Goal: Task Accomplishment & Management: Use online tool/utility

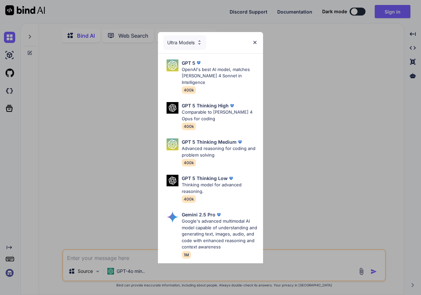
click at [253, 41] on img at bounding box center [255, 43] width 6 height 6
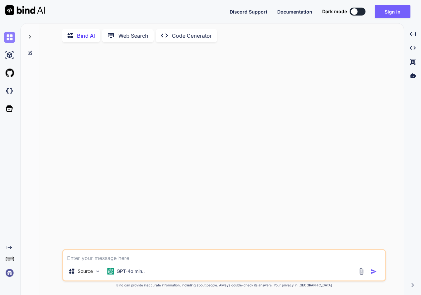
click at [11, 38] on img at bounding box center [9, 37] width 11 height 11
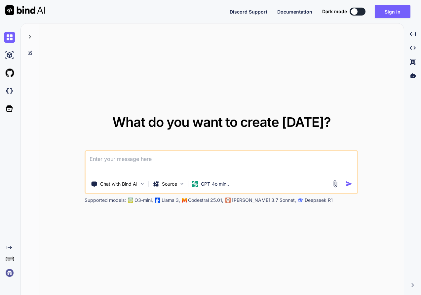
click at [117, 162] on textarea at bounding box center [222, 163] width 272 height 24
click at [141, 184] on img at bounding box center [142, 184] width 6 height 6
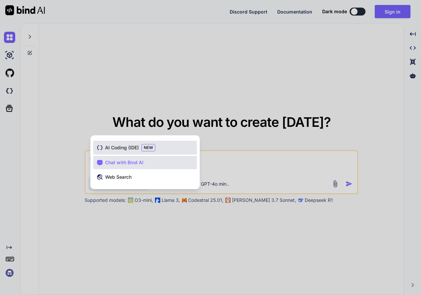
click at [123, 148] on span "AI Coding (IDE)" at bounding box center [122, 147] width 34 height 7
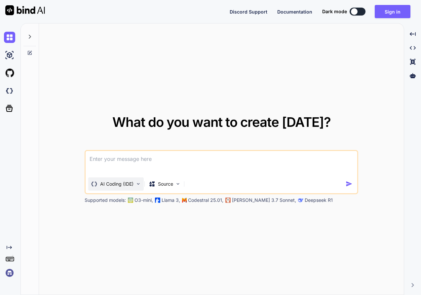
click at [137, 185] on img at bounding box center [139, 184] width 6 height 6
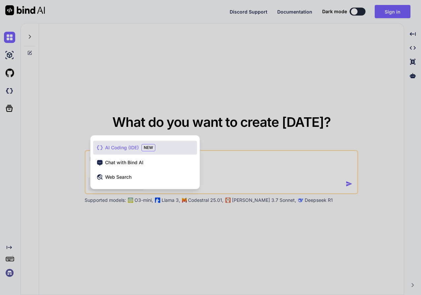
click at [215, 165] on div at bounding box center [210, 147] width 421 height 295
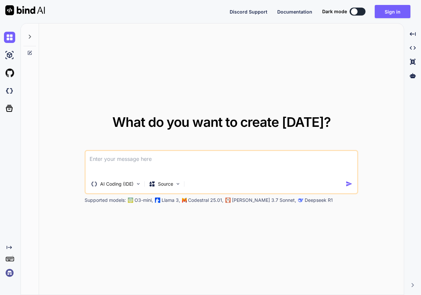
click at [199, 164] on textarea at bounding box center [222, 163] width 272 height 24
click at [179, 188] on div "Source" at bounding box center [164, 184] width 37 height 13
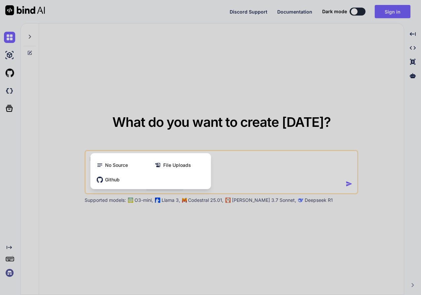
click at [233, 166] on div at bounding box center [210, 147] width 421 height 295
type textarea "x"
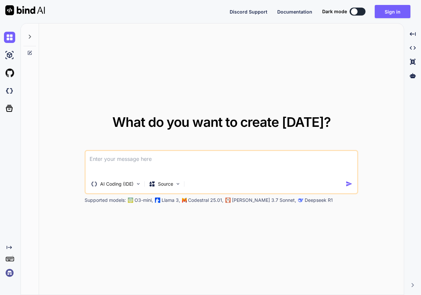
click at [224, 163] on textarea at bounding box center [222, 163] width 272 height 24
paste textarea
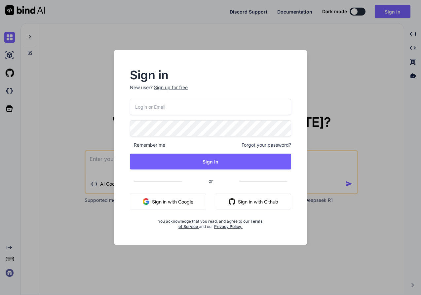
click at [194, 200] on button "Sign in with Google" at bounding box center [168, 202] width 76 height 16
click at [178, 202] on button "Sign in with Google" at bounding box center [168, 202] width 76 height 16
click at [151, 202] on button "Sign in with Google" at bounding box center [168, 202] width 76 height 16
type textarea "x"
click at [168, 98] on p "New user? Sign up for free" at bounding box center [210, 91] width 161 height 15
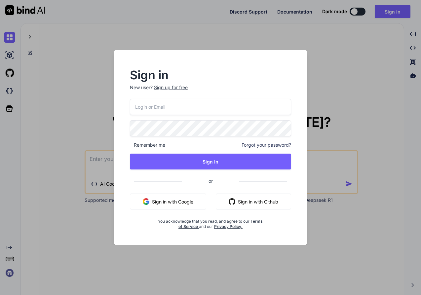
click at [162, 108] on input "email" at bounding box center [210, 107] width 161 height 16
type input "p"
type input "v"
type input "geevint@g"
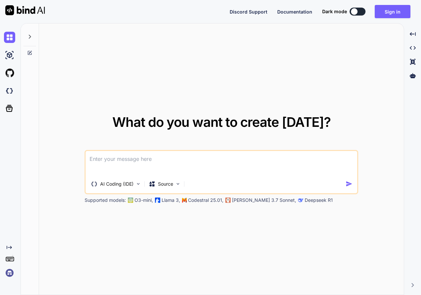
click at [263, 58] on div "What do you want to create today? AI Coding (IDE) Source Supported models: O3-m…" at bounding box center [221, 159] width 365 height 272
click at [391, 12] on button "Sign in" at bounding box center [393, 11] width 36 height 13
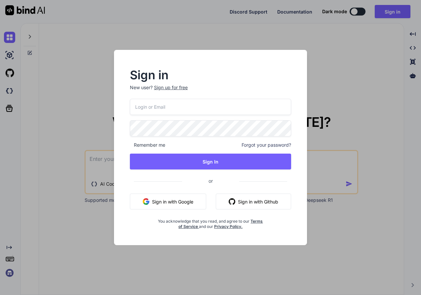
click at [172, 101] on input "email" at bounding box center [210, 107] width 161 height 16
click at [177, 91] on p "New user? Sign up for free" at bounding box center [210, 91] width 161 height 15
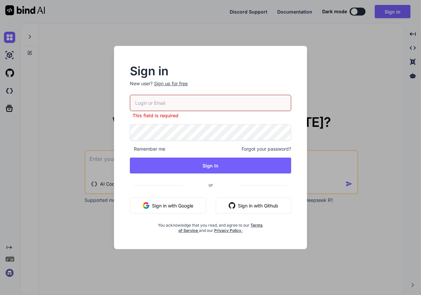
click at [176, 84] on div "Sign up for free" at bounding box center [171, 83] width 34 height 7
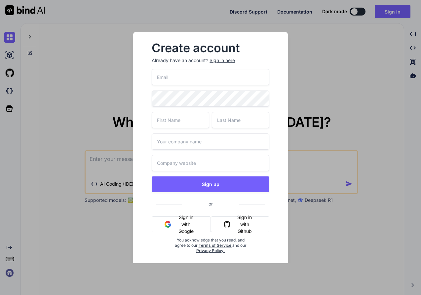
click at [174, 76] on input "email" at bounding box center [210, 77] width 117 height 16
type input "geevint@gmail.com"
type input "V"
type input "G"
type input "Sua"
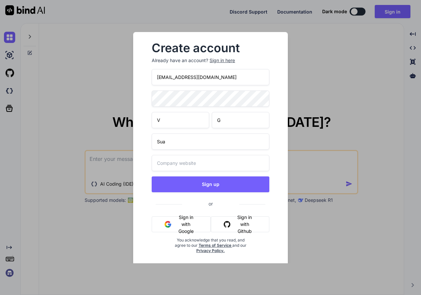
click at [178, 155] on input "text" at bounding box center [210, 163] width 117 height 16
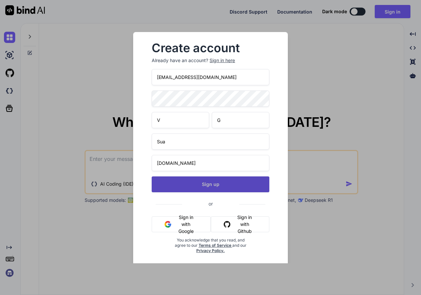
type input "afea.com"
click at [183, 180] on button "Sign up" at bounding box center [210, 185] width 117 height 16
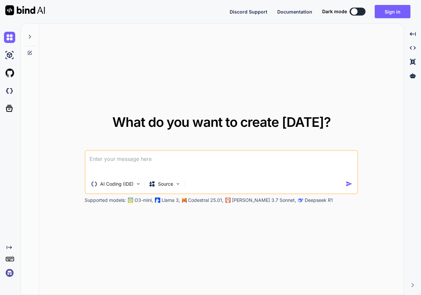
click at [328, 63] on div "What do you want to create today? AI Coding (IDE) Source Supported models: O3-m…" at bounding box center [221, 159] width 365 height 272
click at [386, 14] on button "Sign in" at bounding box center [393, 11] width 36 height 13
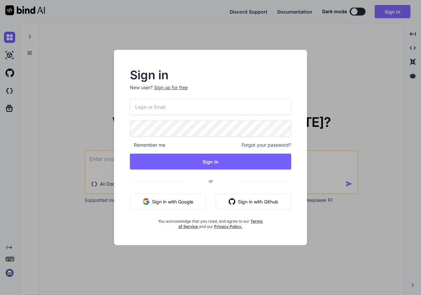
type input "[EMAIL_ADDRESS][DOMAIN_NAME]"
click at [220, 81] on div "Sign in New user? Sign up for free" at bounding box center [210, 84] width 161 height 29
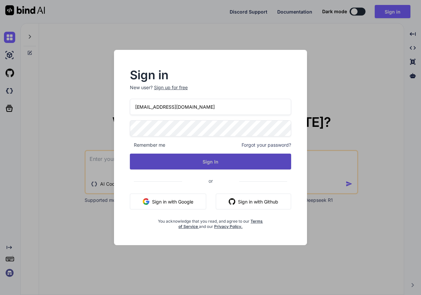
click at [180, 162] on button "Sign In" at bounding box center [210, 162] width 161 height 16
click at [151, 162] on button "Sign In" at bounding box center [210, 162] width 161 height 16
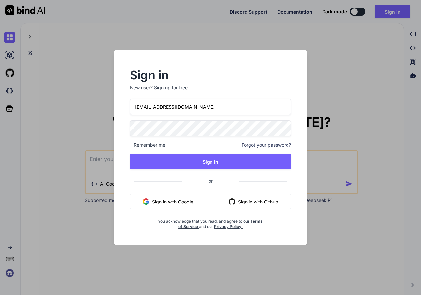
click at [272, 145] on span "Forgot your password?" at bounding box center [267, 145] width 50 height 7
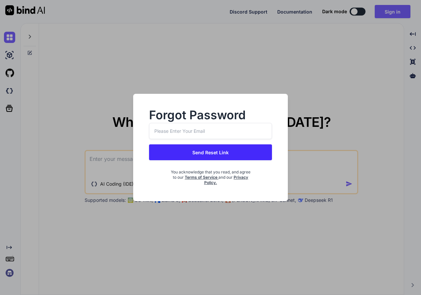
click at [206, 132] on input "email" at bounding box center [210, 131] width 123 height 16
type input "geevint@gmail.com"
click at [201, 159] on button "Send Reset Link" at bounding box center [210, 152] width 123 height 16
click at [199, 154] on button "Send Reset Link" at bounding box center [210, 152] width 123 height 16
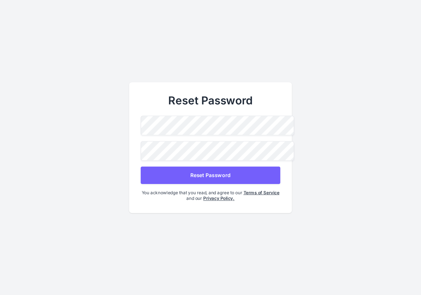
click at [208, 172] on button "Reset Password" at bounding box center [210, 175] width 139 height 18
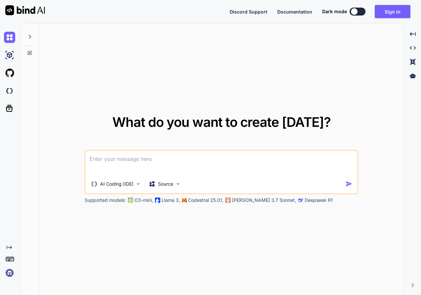
click at [212, 171] on textarea at bounding box center [222, 163] width 272 height 24
paste textarea
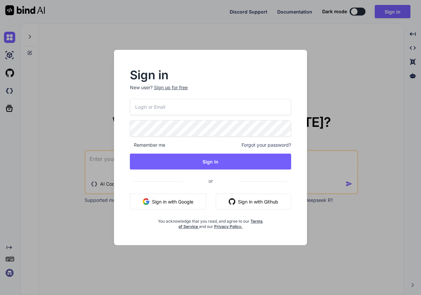
type input "[EMAIL_ADDRESS][DOMAIN_NAME]"
click at [91, 132] on div "Sign in New user? Sign up for free geevint@gmail.com Remember me Forgot your pa…" at bounding box center [210, 147] width 421 height 295
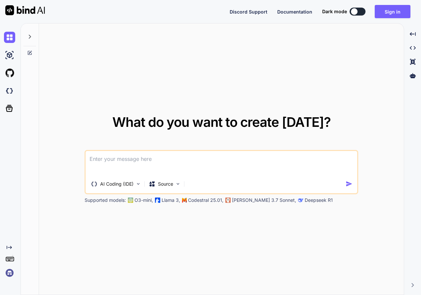
click at [117, 159] on textarea at bounding box center [222, 163] width 272 height 24
click at [399, 11] on button "Sign in" at bounding box center [393, 11] width 36 height 13
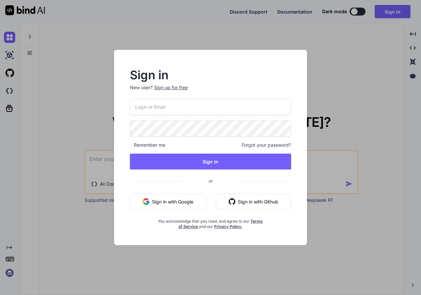
type input "geevint@gmail.com"
click at [208, 114] on input "geevint@gmail.com" at bounding box center [210, 107] width 161 height 16
click at [135, 137] on div "geevint@gmail.com Remember me Forgot your password? Sign In or Sign in with Goo…" at bounding box center [210, 164] width 161 height 131
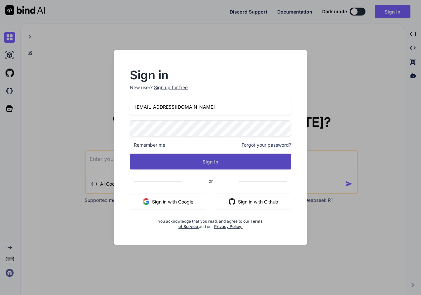
click at [161, 156] on button "Sign In" at bounding box center [210, 162] width 161 height 16
click at [184, 162] on button "Sign In" at bounding box center [210, 162] width 161 height 16
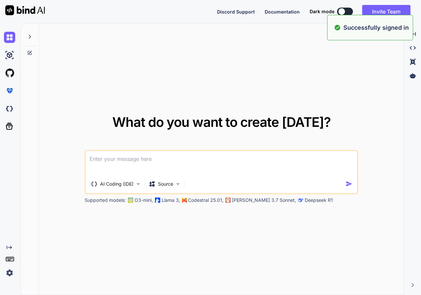
click at [170, 158] on textarea at bounding box center [222, 163] width 272 height 24
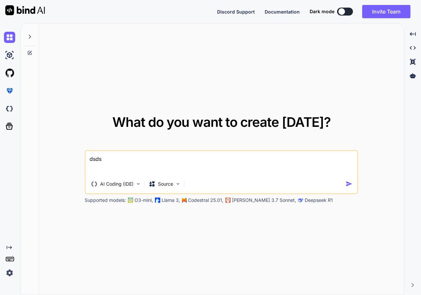
paste textarea "Use UrbanPass corporate styling and layouts exactly as in the attached frames. …"
type textarea "dsdsUse UrbanPass corporate styling and layouts exactly as in the attached fram…"
paste textarea "Use UrbanPass corporate styling and layouts exactly as in the attached frames. …"
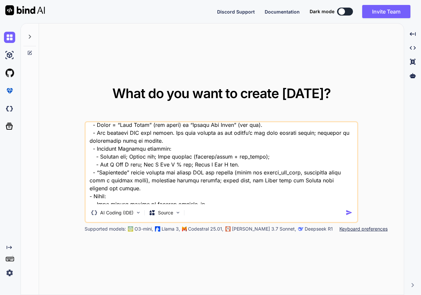
scroll to position [10906, 0]
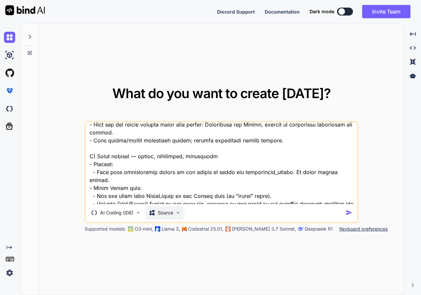
type textarea "Use UrbanPass corporate styling and layouts exactly as in the attached frames. …"
click at [170, 210] on p "Source" at bounding box center [165, 213] width 15 height 7
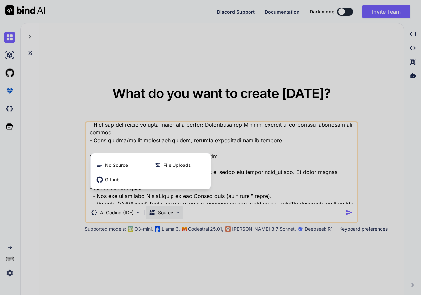
click at [251, 180] on div at bounding box center [210, 147] width 421 height 295
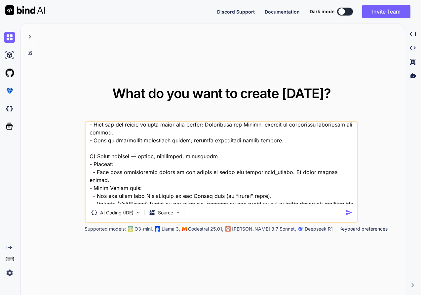
click at [349, 213] on img "button" at bounding box center [349, 212] width 7 height 7
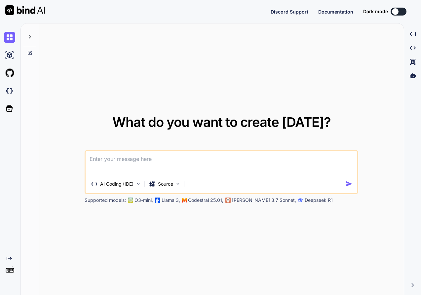
type textarea "x"
click at [104, 171] on textarea at bounding box center [222, 163] width 272 height 24
type textarea "Use UrbanPass corporate styling and layouts exactly as in the attached frames. …"
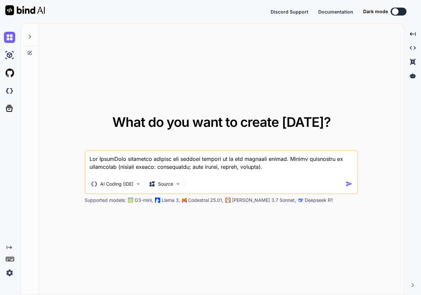
type textarea "x"
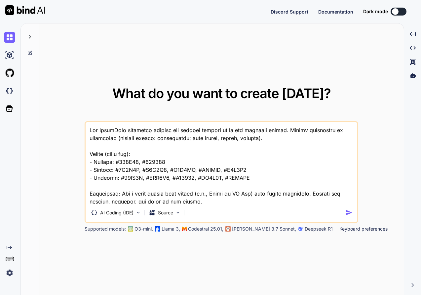
scroll to position [12598, 0]
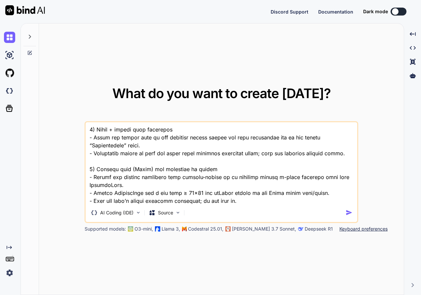
type textarea "Use UrbanPass corporate styling and layouts exactly as in the attached frames. …"
click at [347, 213] on img "button" at bounding box center [349, 212] width 7 height 7
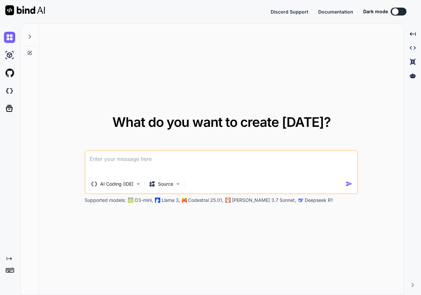
type textarea "x"
click at [112, 162] on textarea at bounding box center [222, 163] width 272 height 24
type textarea "a"
type textarea "x"
type textarea "ar"
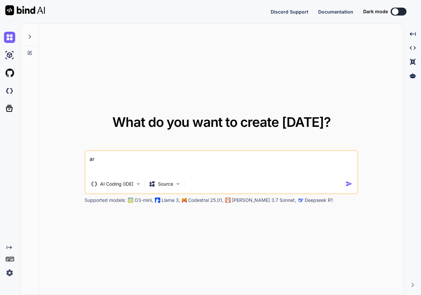
type textarea "x"
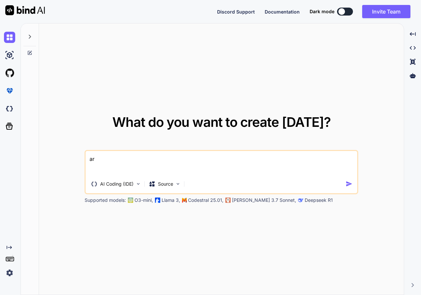
type textarea "are"
type textarea "x"
type textarea "ar"
type textarea "x"
type textarea "a"
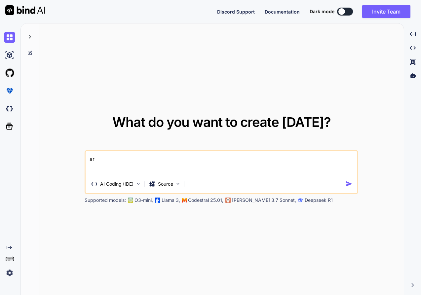
type textarea "x"
type textarea "i"
type textarea "x"
type textarea "is"
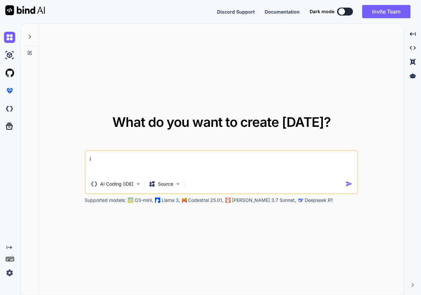
type textarea "x"
type textarea "is"
type textarea "x"
type textarea "is"
type textarea "x"
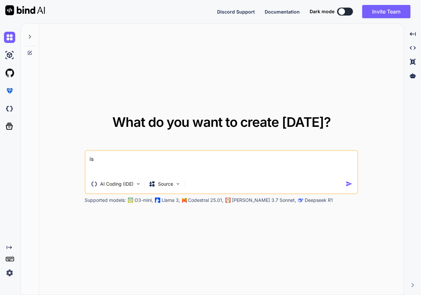
type textarea "i"
type textarea "x"
type textarea "d"
type textarea "x"
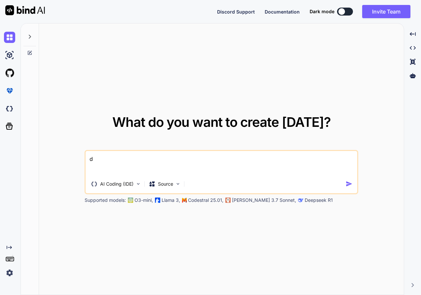
type textarea "do"
type textarea "x"
type textarea "doe"
type textarea "x"
type textarea "does"
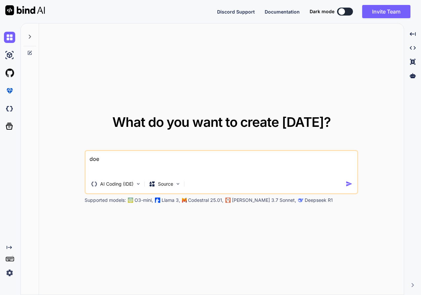
type textarea "x"
type textarea "does"
type textarea "x"
type textarea "does t"
type textarea "x"
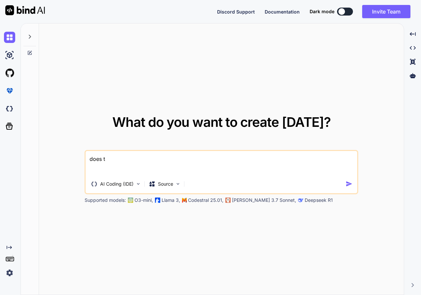
type textarea "does th"
type textarea "x"
type textarea "does thi"
type textarea "x"
type textarea "does this"
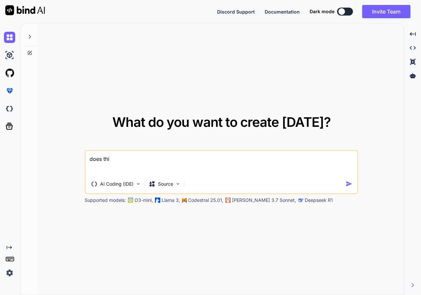
type textarea "x"
type textarea "does this"
type textarea "x"
type textarea "does this w"
type textarea "x"
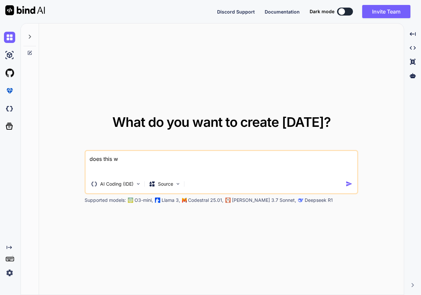
type textarea "does this we"
type textarea "x"
type textarea "does this web"
type textarea "x"
type textarea "does this webs"
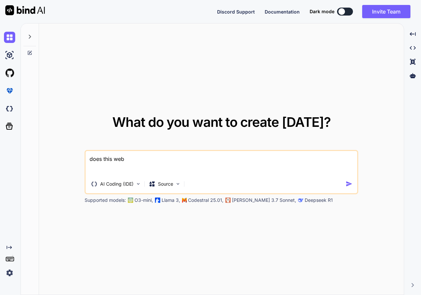
type textarea "x"
type textarea "does this webst"
type textarea "x"
type textarea "does this webs"
type textarea "x"
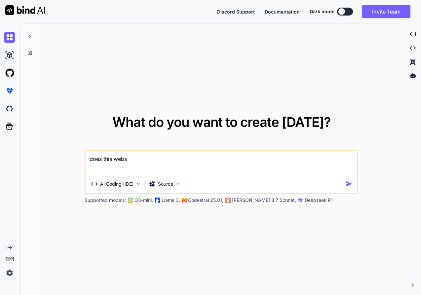
type textarea "does this webst"
type textarea "x"
type textarea "does this webs"
type textarea "x"
type textarea "does this websi"
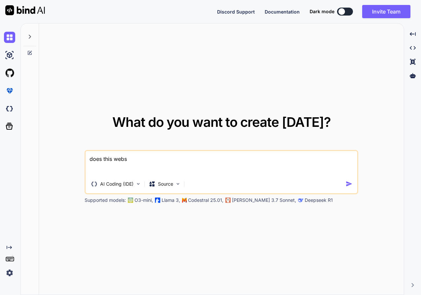
type textarea "x"
type textarea "does this websit"
type textarea "x"
type textarea "does this website"
type textarea "x"
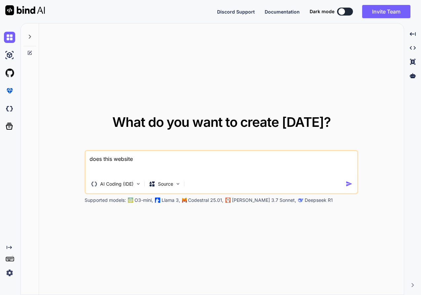
type textarea "does this website"
type textarea "x"
type textarea "does this website w"
type textarea "x"
type textarea "does this website wo"
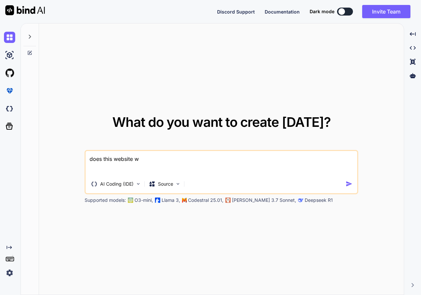
type textarea "x"
type textarea "does this website wor"
type textarea "x"
type textarea "does this website work"
type textarea "x"
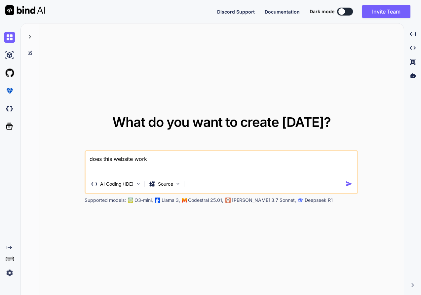
type textarea "does this website work?"
type textarea "x"
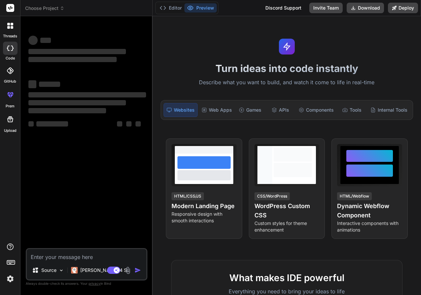
type textarea "x"
paste textarea "Lor IpsumDolo sitametco adipisc eli seddoei tempori ut la etd magnaali enimad. …"
type textarea "Lor IpsumDolo sitametco adipisc eli seddoei tempori ut la etd magnaali enimad. …"
type textarea "x"
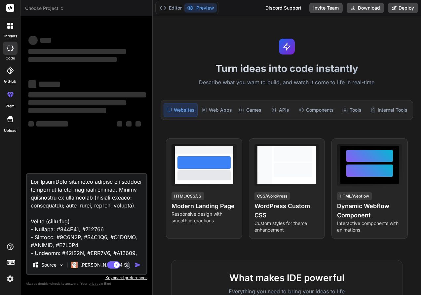
scroll to position [20824, 0]
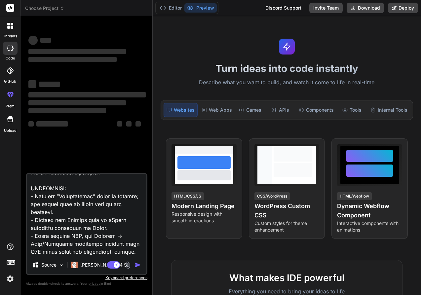
type textarea "Use UrbanPass corporate styling and layouts exactly as in the attached frames. …"
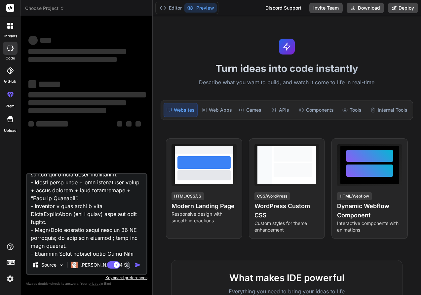
scroll to position [9102, 0]
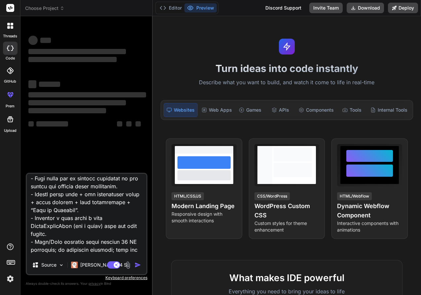
click at [342, 34] on div "Turn ideas into code instantly Describe what you want to build, and watch it co…" at bounding box center [287, 155] width 268 height 279
click at [7, 77] on div at bounding box center [10, 70] width 15 height 15
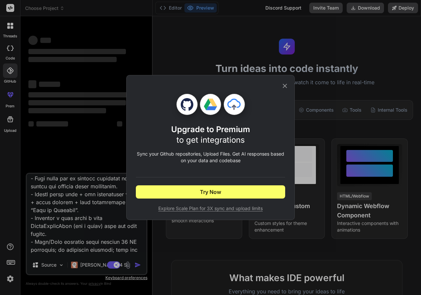
click at [285, 84] on icon at bounding box center [284, 85] width 7 height 7
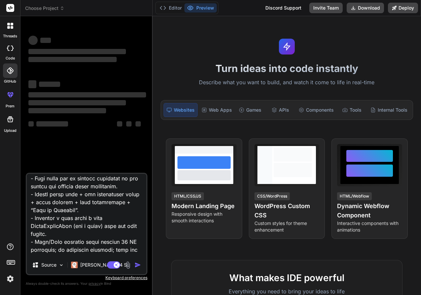
click at [13, 56] on label "code" at bounding box center [10, 59] width 9 height 6
click at [9, 29] on div at bounding box center [10, 26] width 14 height 14
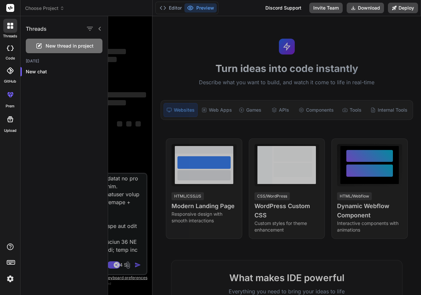
click at [41, 47] on icon at bounding box center [38, 45] width 5 height 5
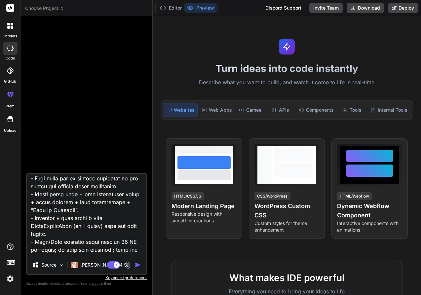
click at [137, 264] on img "button" at bounding box center [138, 265] width 7 height 7
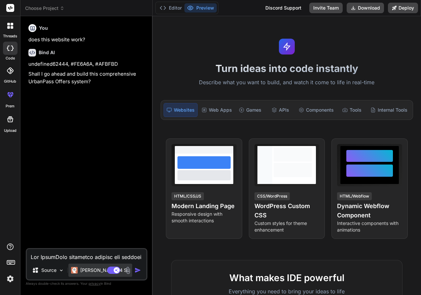
click at [91, 269] on p "Claude 4 S.." at bounding box center [104, 270] width 49 height 7
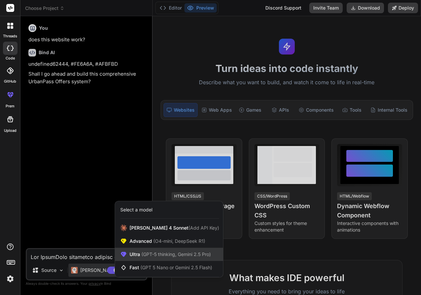
click at [133, 257] on span "Ultra (GPT-5 thinking, Gemini 2.5 Pro)" at bounding box center [170, 254] width 81 height 7
type textarea "x"
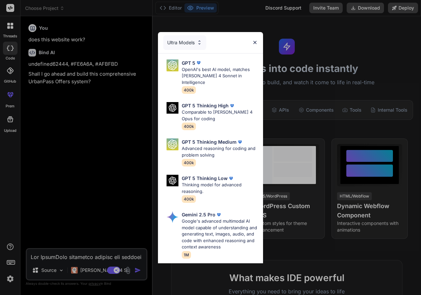
click at [256, 41] on img at bounding box center [255, 43] width 6 height 6
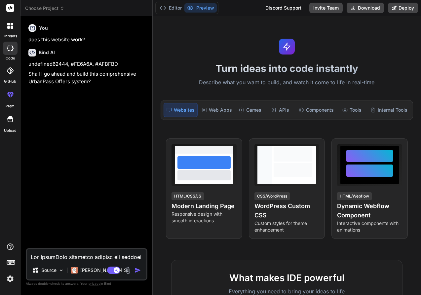
click at [71, 257] on textarea at bounding box center [87, 255] width 120 height 12
type textarea "y"
type textarea "x"
type textarea "ye"
type textarea "x"
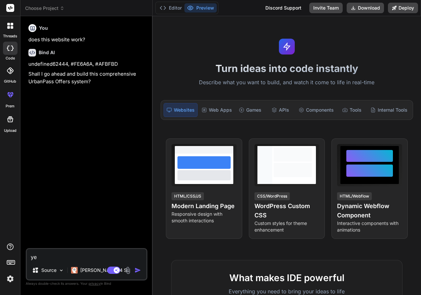
type textarea "yes"
type textarea "x"
type textarea "yes"
type textarea "x"
type textarea "yes p"
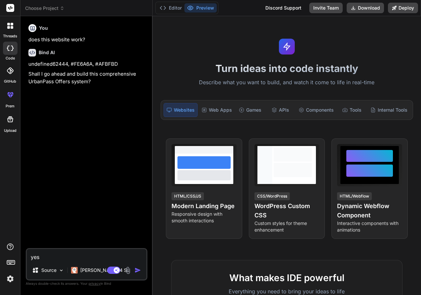
type textarea "x"
type textarea "yes pl"
type textarea "x"
type textarea "yes ple"
type textarea "x"
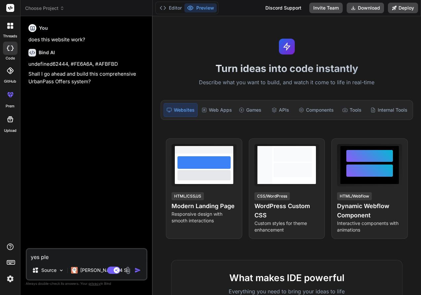
type textarea "yes plea"
type textarea "x"
type textarea "yes pleas"
type textarea "x"
type textarea "yes please"
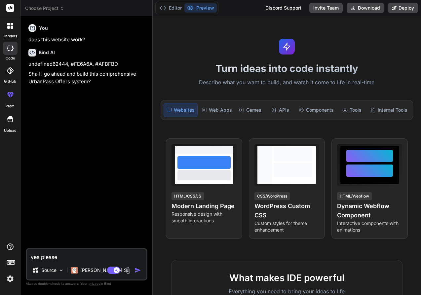
type textarea "x"
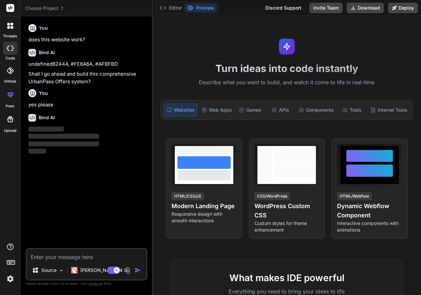
click at [10, 121] on icon at bounding box center [10, 119] width 8 height 8
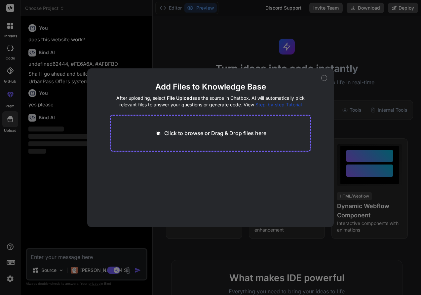
click at [281, 104] on span "Step-by-step Tutorial" at bounding box center [279, 105] width 46 height 6
click at [325, 77] on icon at bounding box center [324, 78] width 6 height 6
type textarea "x"
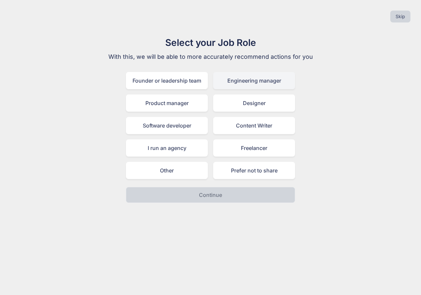
click at [254, 78] on div "Engineering manager" at bounding box center [254, 80] width 82 height 17
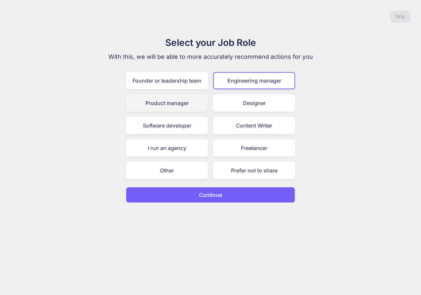
click at [186, 101] on div "Product manager" at bounding box center [167, 103] width 82 height 17
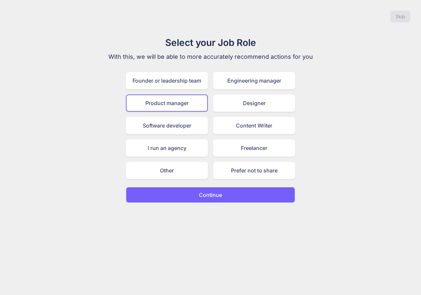
click at [198, 199] on button "Continue" at bounding box center [210, 195] width 169 height 16
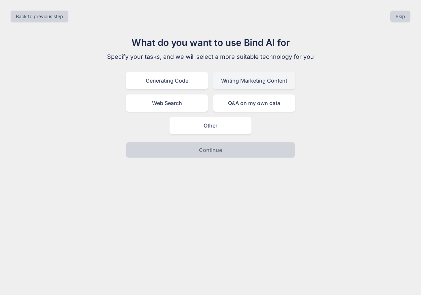
click at [240, 83] on div "Writing Marketing Content" at bounding box center [254, 80] width 82 height 17
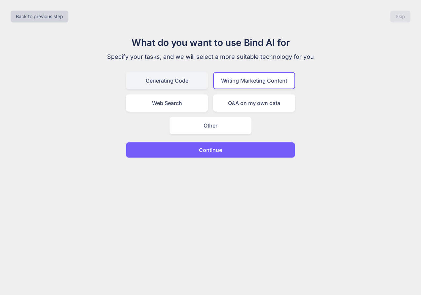
click at [179, 84] on div "Generating Code" at bounding box center [167, 80] width 82 height 17
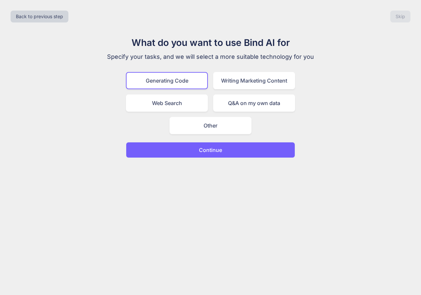
click at [197, 145] on button "Continue" at bounding box center [210, 150] width 169 height 16
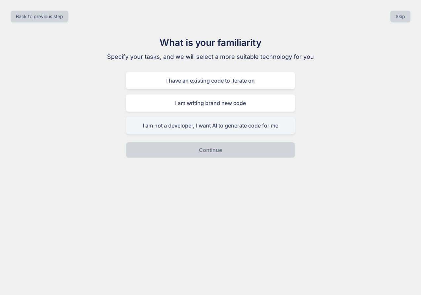
click at [225, 127] on div "I am not a developer, I want AI to generate code for me" at bounding box center [210, 125] width 169 height 17
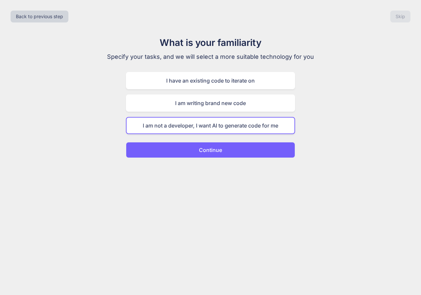
click at [213, 153] on p "Continue" at bounding box center [210, 150] width 23 height 8
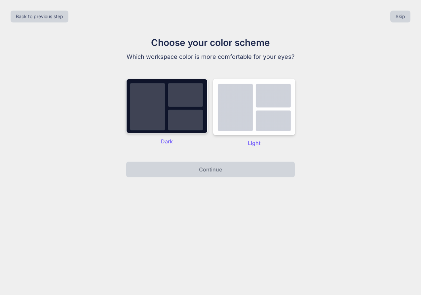
click at [191, 122] on img at bounding box center [167, 106] width 82 height 55
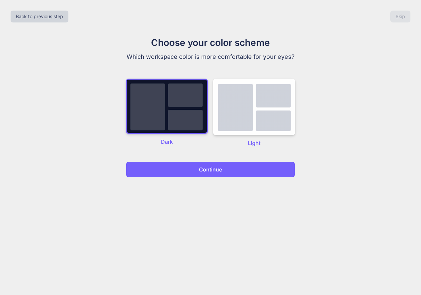
click at [197, 172] on button "Continue" at bounding box center [210, 170] width 169 height 16
click at [173, 167] on button "Continue" at bounding box center [210, 170] width 169 height 16
click at [256, 108] on img at bounding box center [254, 107] width 82 height 57
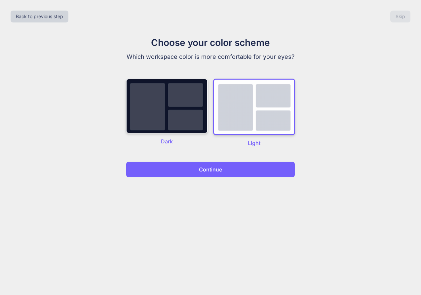
click at [188, 115] on img at bounding box center [167, 106] width 82 height 55
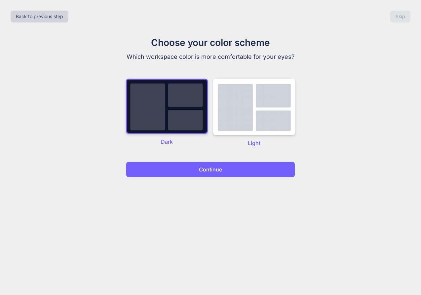
click at [203, 175] on button "Continue" at bounding box center [210, 170] width 169 height 16
click at [202, 173] on p "Continue" at bounding box center [210, 170] width 23 height 8
click at [202, 170] on p "Continue" at bounding box center [210, 170] width 23 height 8
click at [202, 169] on p "Continue" at bounding box center [210, 170] width 23 height 8
click at [237, 123] on img at bounding box center [254, 107] width 82 height 57
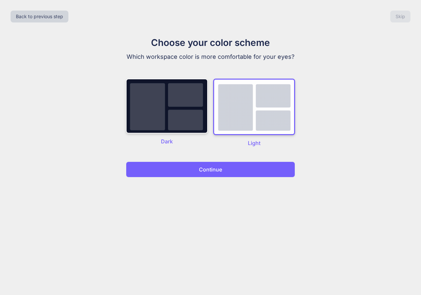
click at [235, 171] on button "Continue" at bounding box center [210, 170] width 169 height 16
click at [235, 169] on button "Continue" at bounding box center [210, 170] width 169 height 16
click at [205, 172] on p "Continue" at bounding box center [210, 170] width 23 height 8
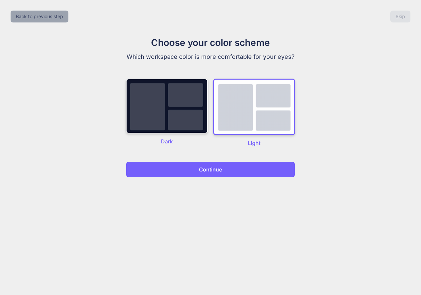
click at [62, 19] on button "Back to previous step" at bounding box center [40, 17] width 58 height 12
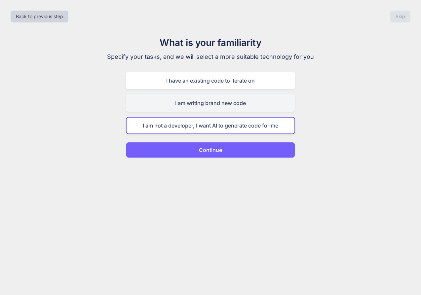
click at [180, 104] on div "I am writing brand new code" at bounding box center [210, 103] width 169 height 17
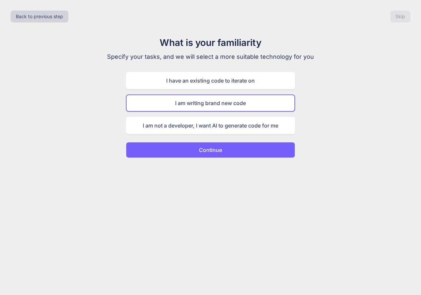
click at [204, 147] on p "Continue" at bounding box center [210, 150] width 23 height 8
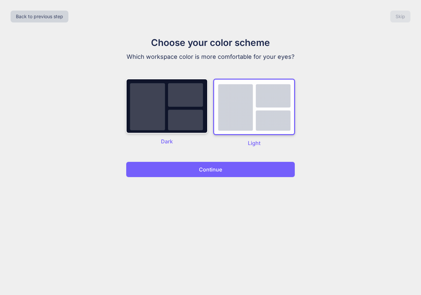
click at [196, 134] on div "Dark" at bounding box center [167, 113] width 82 height 68
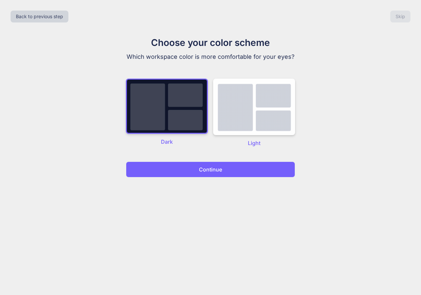
click at [205, 165] on button "Continue" at bounding box center [210, 170] width 169 height 16
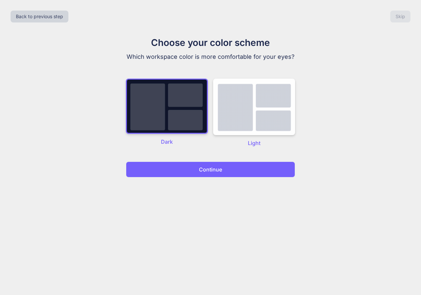
click at [205, 165] on button "Continue" at bounding box center [210, 170] width 169 height 16
click at [51, 16] on button "Back to previous step" at bounding box center [40, 17] width 58 height 12
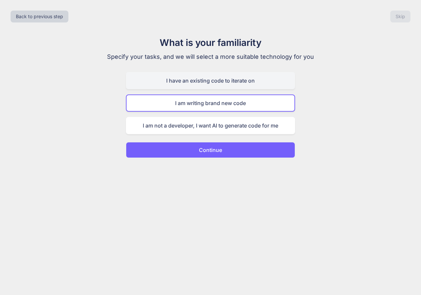
click at [175, 80] on div "I have an existing code to iterate on" at bounding box center [210, 80] width 169 height 17
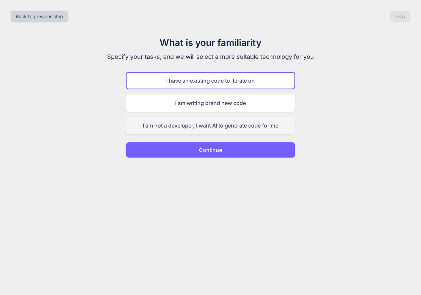
click at [186, 122] on div "I am not a developer, I want AI to generate code for me" at bounding box center [210, 125] width 169 height 17
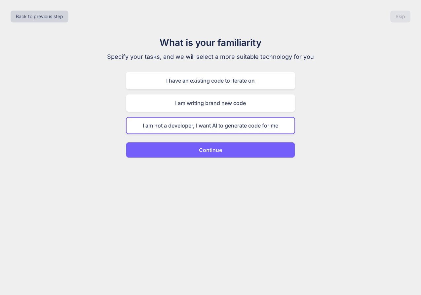
click at [194, 154] on button "Continue" at bounding box center [210, 150] width 169 height 16
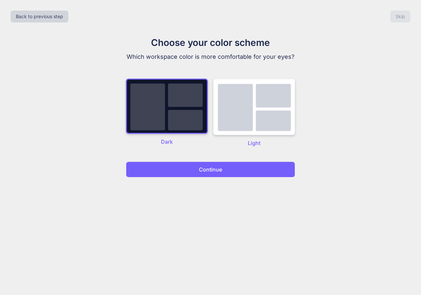
click at [252, 118] on img at bounding box center [254, 107] width 82 height 57
click at [251, 118] on img at bounding box center [254, 107] width 82 height 57
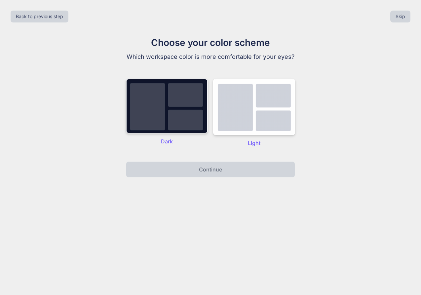
click at [201, 118] on img at bounding box center [167, 106] width 82 height 55
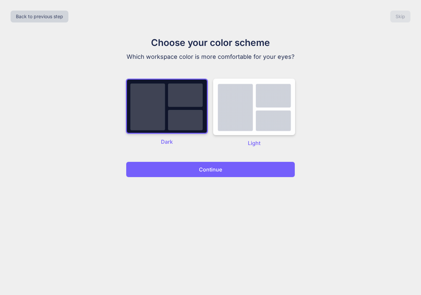
click at [201, 118] on img at bounding box center [167, 106] width 82 height 55
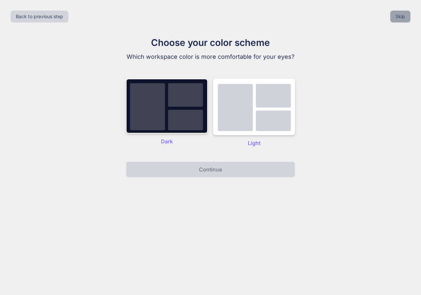
click at [403, 17] on button "Skip" at bounding box center [400, 17] width 20 height 12
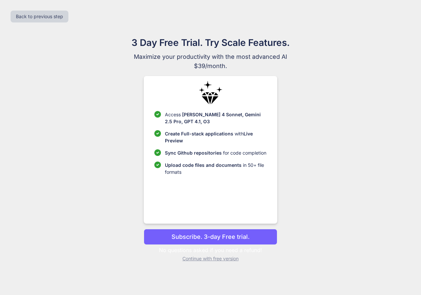
click at [229, 237] on p "Subscribe. 3-day Free trial." at bounding box center [211, 236] width 78 height 9
click at [217, 236] on p "Subscribe. 3-day Free trial." at bounding box center [211, 236] width 78 height 9
click at [207, 237] on p "Subscribe. 3-day Free trial." at bounding box center [211, 236] width 78 height 9
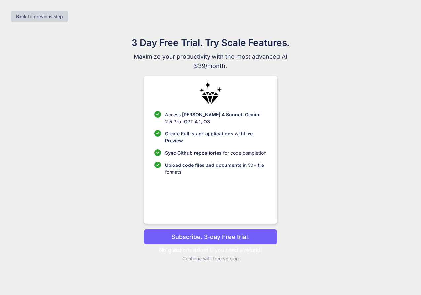
click at [207, 237] on p "Subscribe. 3-day Free trial." at bounding box center [211, 236] width 78 height 9
click at [222, 250] on p "No questions asked if you need a refund!" at bounding box center [210, 250] width 133 height 8
click at [216, 120] on p "Access Claude 4 Sonnet, Gemini 2.5 Pro, GPT 4.1, O3" at bounding box center [215, 118] width 101 height 14
click at [70, 12] on div "Back to previous step" at bounding box center [210, 16] width 411 height 22
click at [61, 15] on button "Back to previous step" at bounding box center [40, 17] width 58 height 12
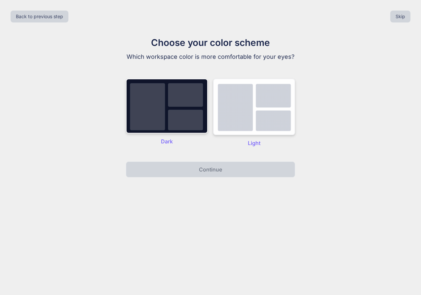
click at [253, 109] on img at bounding box center [254, 107] width 82 height 57
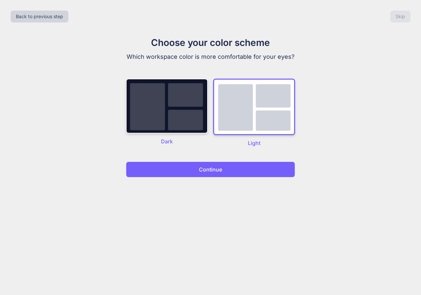
click at [215, 169] on p "Continue" at bounding box center [210, 170] width 23 height 8
click at [193, 120] on img at bounding box center [167, 106] width 82 height 55
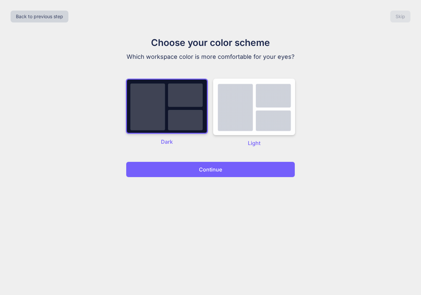
click at [241, 61] on p "Which workspace color is more comfortable for your eyes?" at bounding box center [210, 56] width 222 height 9
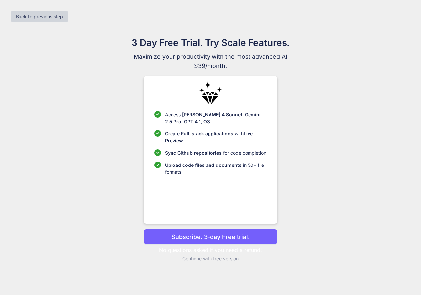
click at [307, 108] on div "3 Day Free Trial. Try Scale Features. Maximize your productivity with the most …" at bounding box center [210, 152] width 296 height 232
click at [231, 237] on p "Subscribe. 3-day Free trial." at bounding box center [211, 236] width 78 height 9
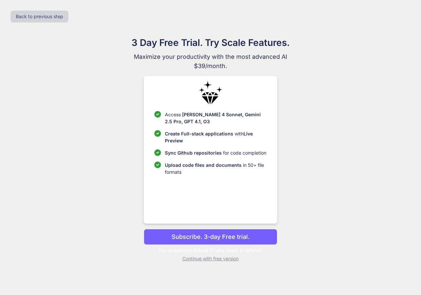
click at [231, 237] on p "Subscribe. 3-day Free trial." at bounding box center [211, 236] width 78 height 9
click at [224, 262] on div "3 Day Free Trial. Try Scale Features. Maximize your productivity with the most …" at bounding box center [210, 152] width 296 height 232
click at [224, 259] on p "Continue with free version" at bounding box center [210, 259] width 133 height 7
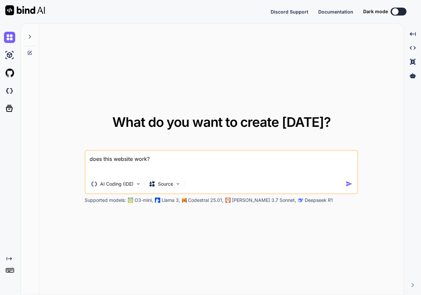
type textarea "x"
drag, startPoint x: 162, startPoint y: 159, endPoint x: 68, endPoint y: 156, distance: 93.3
click at [68, 156] on div "What do you want to create [DATE]? does this website work? AI Coding (IDE) Sour…" at bounding box center [221, 159] width 365 height 272
type textarea "x"
click at [137, 159] on textarea at bounding box center [222, 163] width 272 height 24
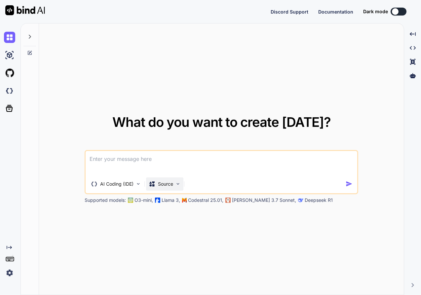
click at [168, 181] on p "Source" at bounding box center [165, 184] width 15 height 7
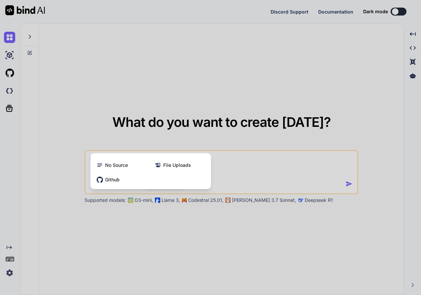
click at [253, 164] on div at bounding box center [210, 147] width 421 height 295
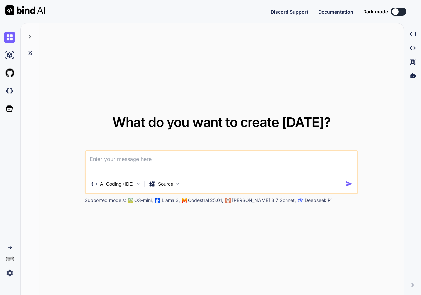
click at [205, 160] on textarea at bounding box center [222, 163] width 272 height 24
click at [10, 54] on img at bounding box center [9, 55] width 11 height 11
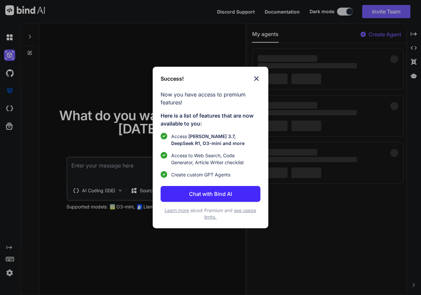
click at [229, 193] on p "Chat with Bind AI" at bounding box center [210, 194] width 43 height 8
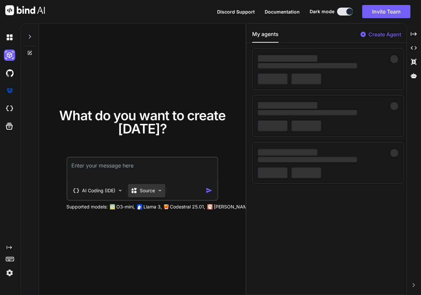
click at [150, 191] on p "Source" at bounding box center [147, 190] width 15 height 7
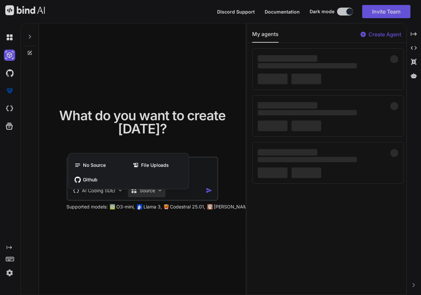
click at [150, 191] on div at bounding box center [210, 147] width 421 height 295
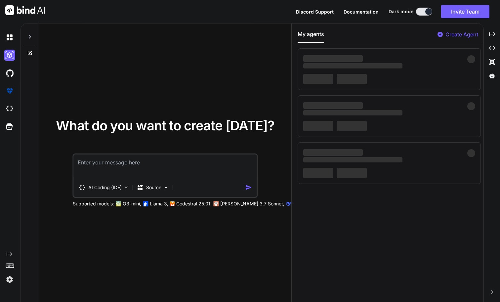
click at [135, 167] on textarea at bounding box center [165, 166] width 183 height 24
click at [8, 40] on img at bounding box center [9, 37] width 11 height 11
click at [12, 55] on img at bounding box center [9, 55] width 11 height 11
click at [8, 41] on img at bounding box center [9, 37] width 11 height 11
click at [13, 72] on img at bounding box center [9, 72] width 11 height 11
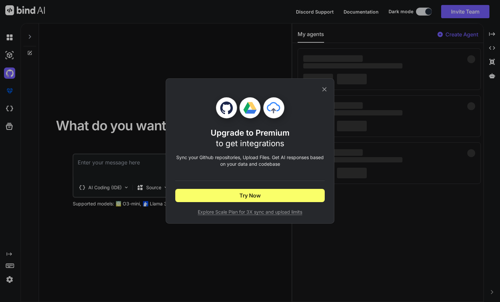
click at [326, 88] on icon at bounding box center [324, 89] width 7 height 7
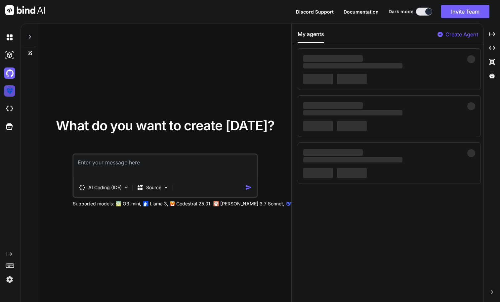
click at [10, 88] on img at bounding box center [9, 90] width 11 height 11
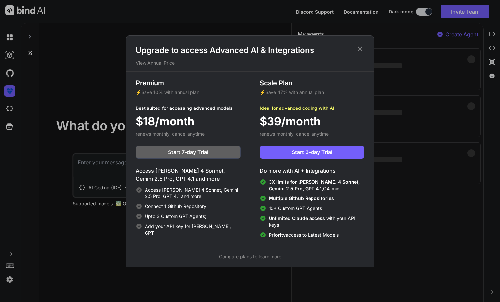
click at [49, 81] on div "Upgrade to access Advanced AI & Integrations View Annual Price Premium ⚡ Save 1…" at bounding box center [250, 151] width 500 height 302
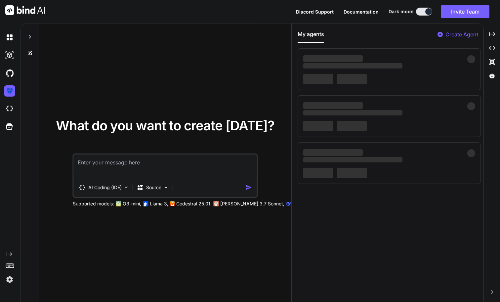
click at [3, 113] on div at bounding box center [9, 109] width 18 height 18
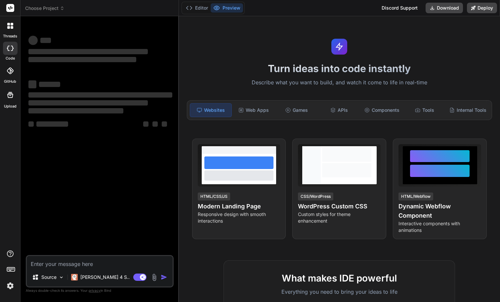
type textarea "x"
click at [55, 263] on textarea at bounding box center [100, 262] width 146 height 12
click at [50, 6] on span "Choose Project" at bounding box center [44, 8] width 39 height 7
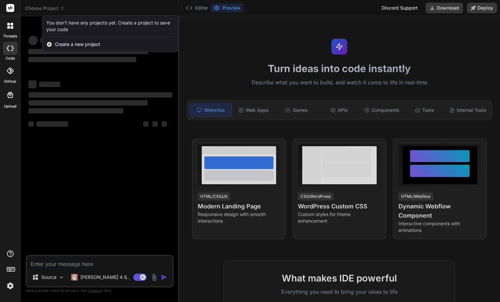
click at [80, 44] on span "Create a new project" at bounding box center [77, 44] width 45 height 7
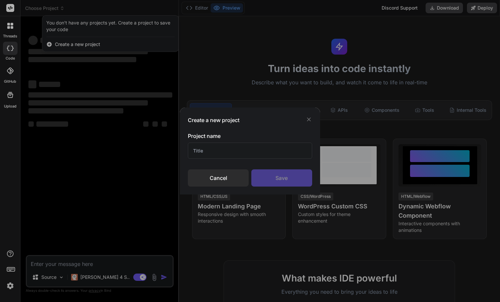
click at [227, 150] on input "text" at bounding box center [250, 150] width 124 height 16
type input "Test"
click at [297, 177] on div "Save" at bounding box center [281, 177] width 61 height 17
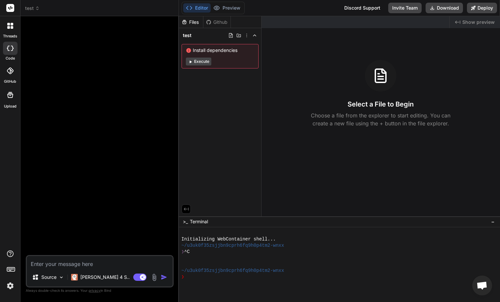
click at [201, 60] on button "Execute" at bounding box center [198, 62] width 25 height 8
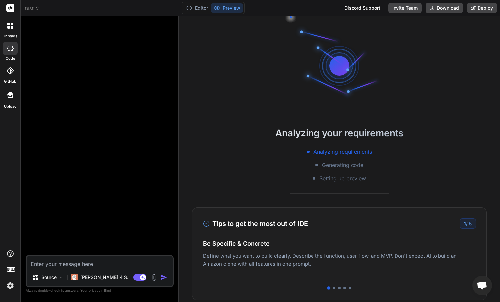
scroll to position [75, 0]
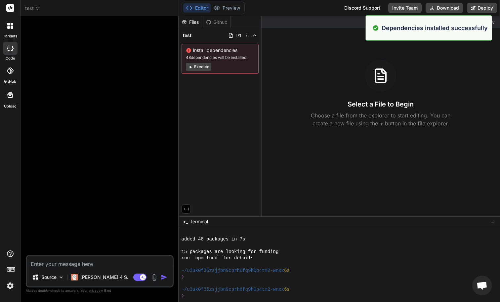
click at [95, 262] on textarea at bounding box center [100, 262] width 146 height 12
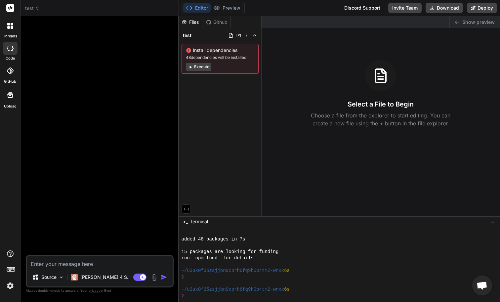
click at [202, 68] on button "Execute" at bounding box center [198, 67] width 25 height 8
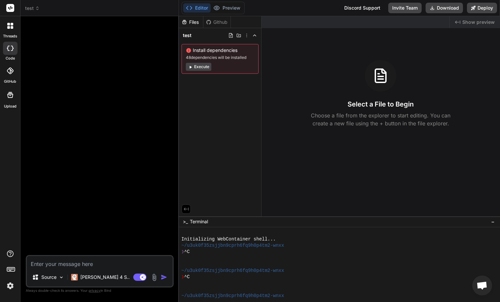
scroll to position [170, 0]
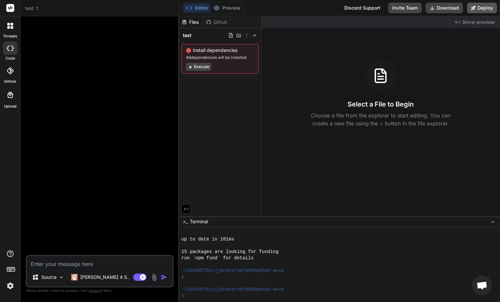
click at [488, 8] on button "Deploy" at bounding box center [482, 8] width 30 height 11
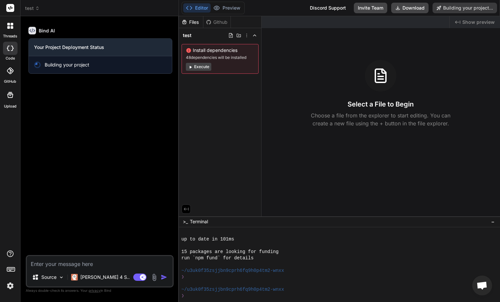
type textarea "x"
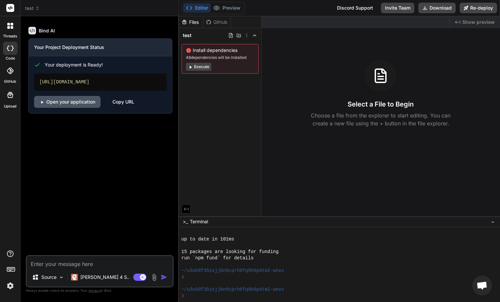
click at [91, 100] on link "Open your application" at bounding box center [67, 102] width 66 height 12
click at [59, 259] on textarea at bounding box center [100, 262] width 146 height 12
paste textarea "Use UrbanPass corporate styling and layouts exactly as in the attached frames. …"
type textarea "Use UrbanPass corporate styling and layouts exactly as in the attached frames. …"
type textarea "x"
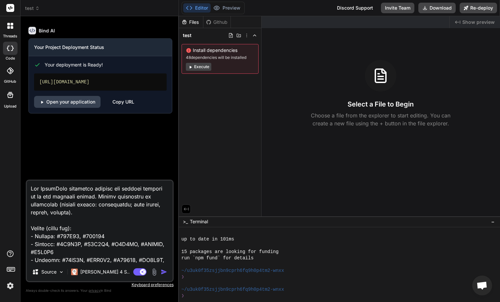
scroll to position [18080, 0]
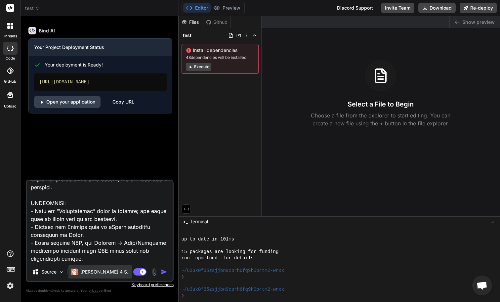
type textarea "Use UrbanPass corporate styling and layouts exactly as in the attached frames. …"
click at [104, 272] on p "Claude 4 S.." at bounding box center [104, 271] width 49 height 7
click at [79, 274] on div "Claude 4 S.." at bounding box center [100, 271] width 59 height 7
click at [83, 271] on p "Claude 4 S.." at bounding box center [104, 271] width 49 height 7
click at [64, 270] on img at bounding box center [62, 272] width 6 height 6
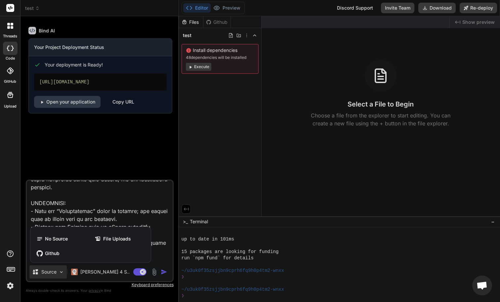
click at [63, 271] on div at bounding box center [250, 151] width 500 height 302
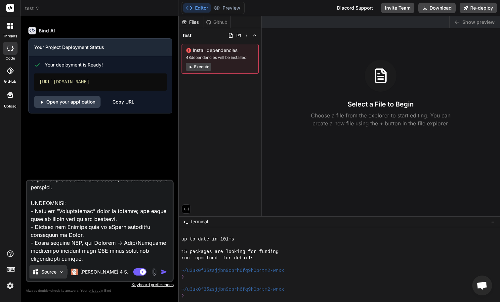
click at [53, 268] on div "Source" at bounding box center [47, 271] width 37 height 13
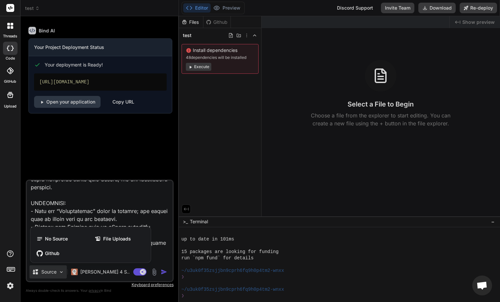
click at [54, 270] on div at bounding box center [250, 151] width 500 height 302
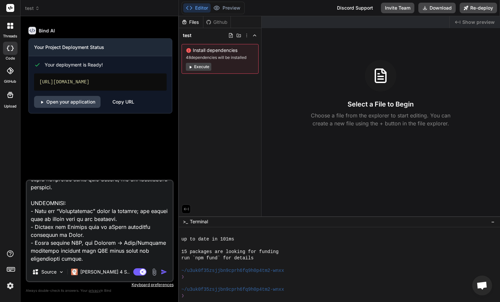
click at [165, 270] on img "button" at bounding box center [164, 271] width 7 height 7
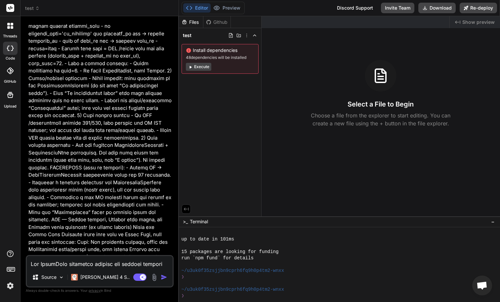
scroll to position [9511, 0]
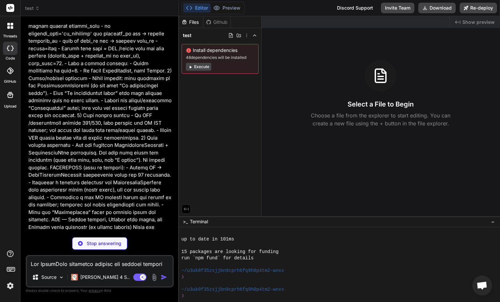
type textarea "x"
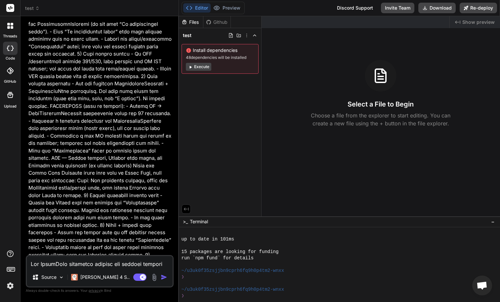
scroll to position [9584, 0]
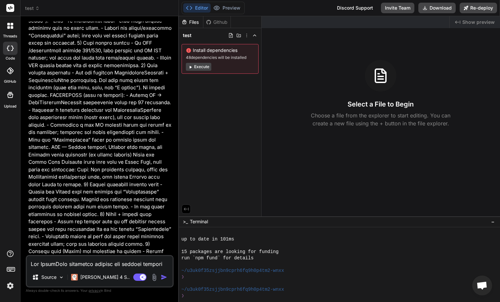
click at [108, 259] on textarea at bounding box center [100, 262] width 146 height 12
type textarea "y"
type textarea "x"
type textarea "ye"
type textarea "x"
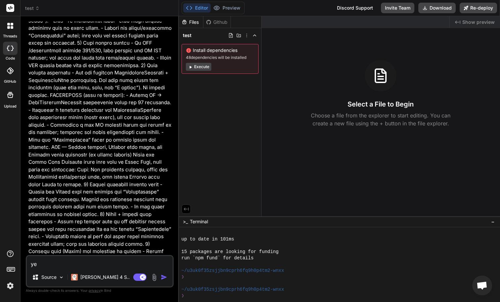
type textarea "yes"
type textarea "x"
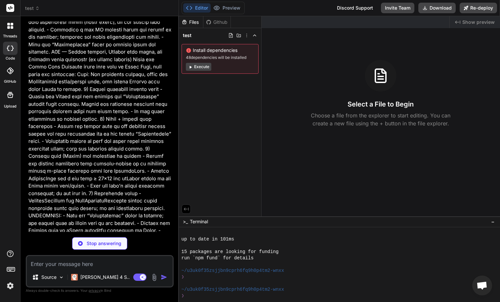
scroll to position [9688, 0]
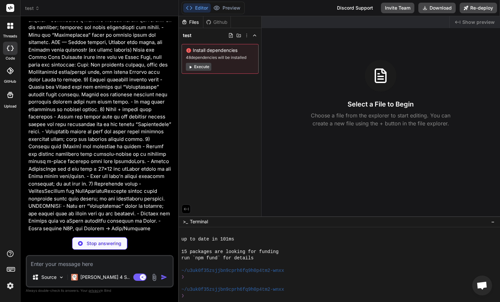
click at [203, 68] on button "Execute" at bounding box center [198, 67] width 25 height 8
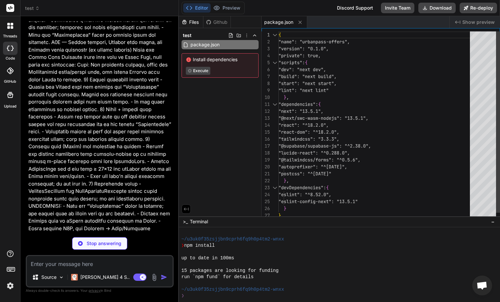
scroll to position [264, 0]
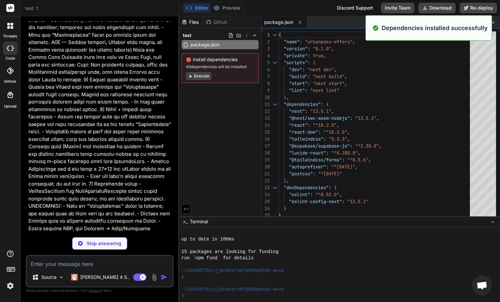
type textarea "x"
type textarea "module.exports = nextConfig"
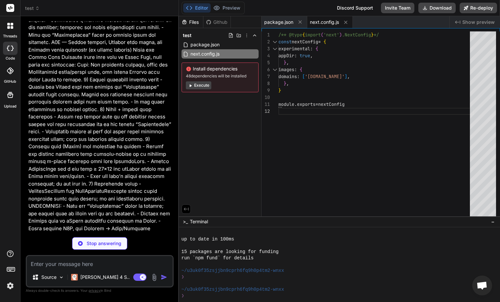
scroll to position [9709, 0]
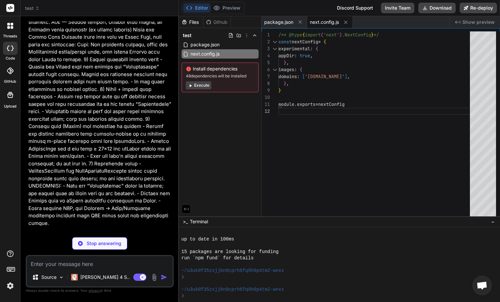
type textarea "x"
type textarea "}"
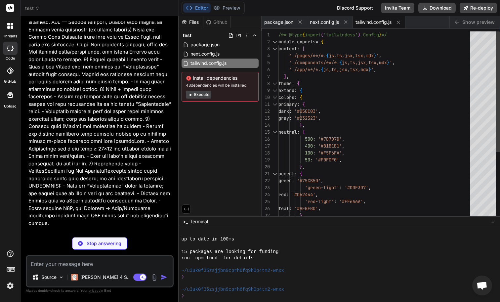
type textarea "x"
type textarea "module.exports = { plugins: { tailwindcss: {}, autoprefixer: {}, }, }"
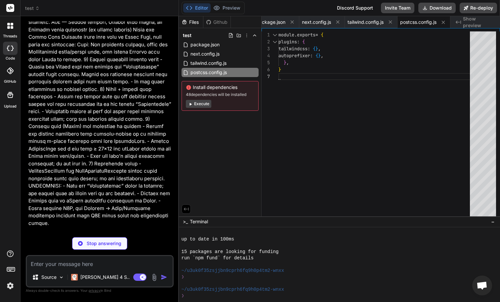
type textarea "x"
type textarea "{ "compilerOptions": { "paths": { "@/*": ["./*"] } } }"
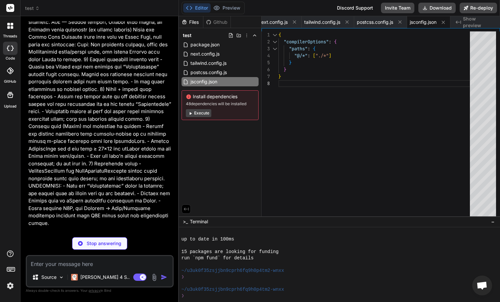
type textarea "x"
type textarea ".eq('user_id', userId) .single() return { data, error } }"
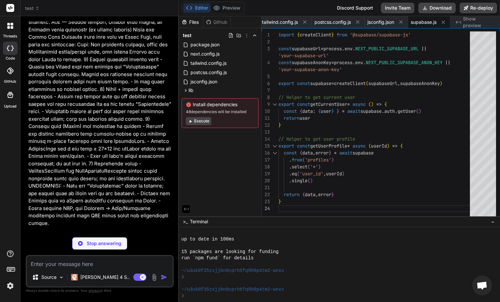
scroll to position [9749, 0]
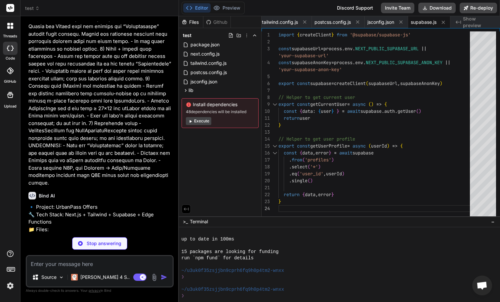
type textarea "x"
type textarea "}"
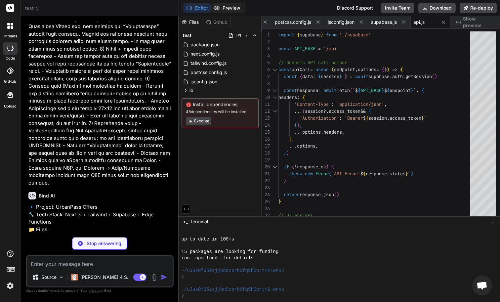
click at [226, 6] on button "Preview" at bounding box center [227, 7] width 32 height 9
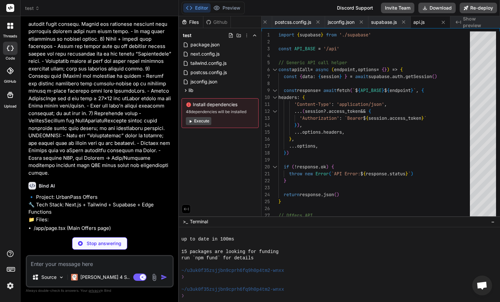
scroll to position [0, 177]
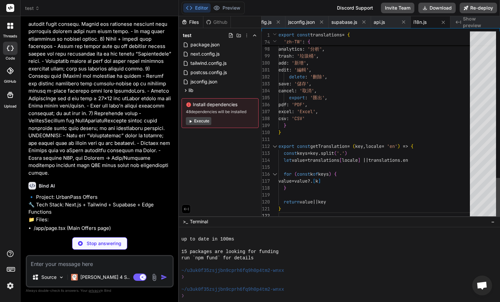
type textarea "x"
type textarea "'Central & Western', 'Eastern', 'Southern', 'Wan Chai' ]"
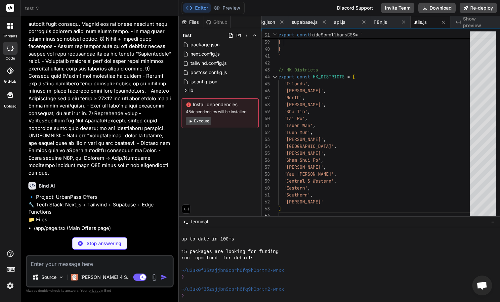
scroll to position [9779, 0]
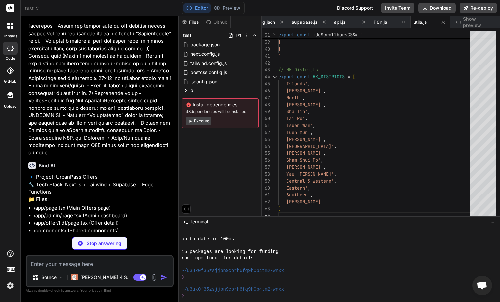
click at [66, 262] on textarea at bounding box center [100, 262] width 146 height 12
type textarea "x"
type textarea "<p className="text-subtitle text-white/90"> {destination_name} in {destination_…"
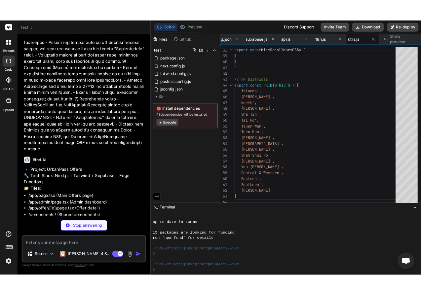
scroll to position [49, 0]
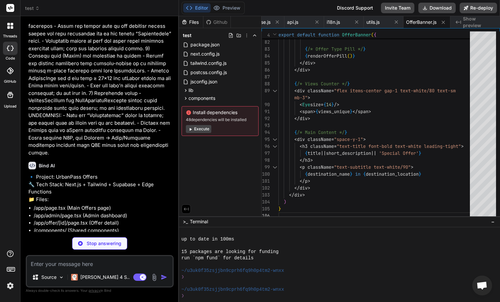
type textarea "x"
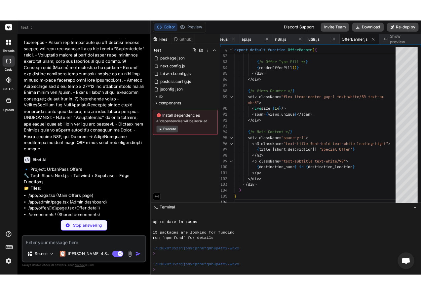
scroll to position [0, 0]
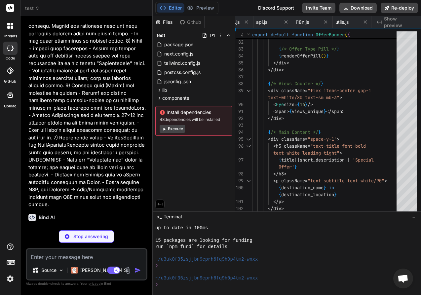
type textarea "x"
type textarea "{option.label} </button> ))} </div> </> )} </div> ) }"
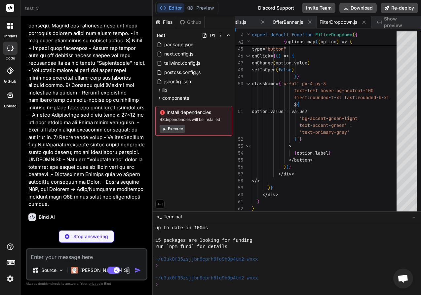
scroll to position [62, 0]
type textarea "x"
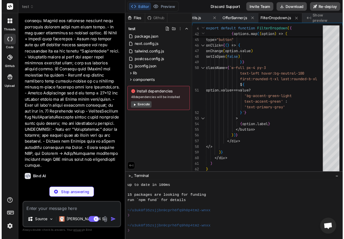
scroll to position [0, 0]
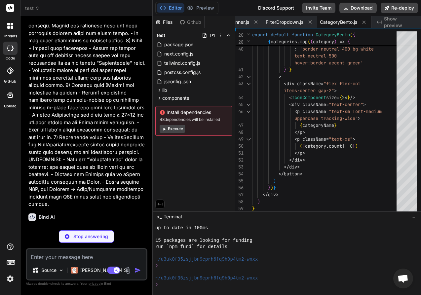
type textarea "x"
type textarea "}"
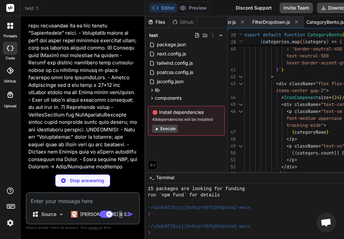
type textarea "x"
type textarea "</button> ) })} </div> ) }"
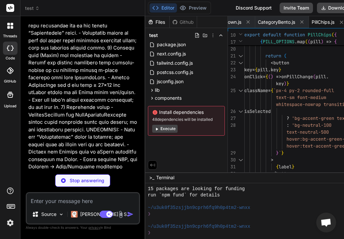
type textarea "x"
type textarea "</div> </div> )} </div> ) }"
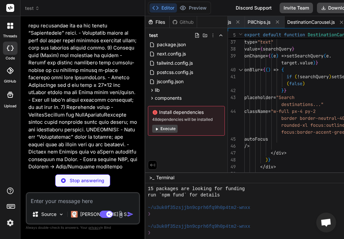
type textarea "x"
type textarea ") }"
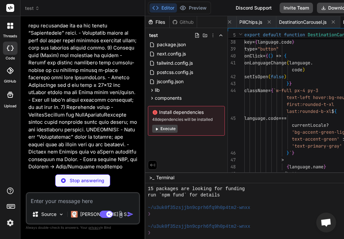
scroll to position [20, 0]
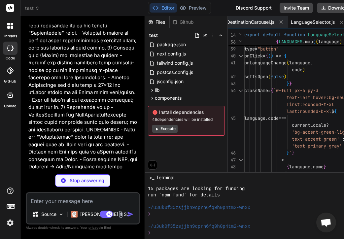
type textarea "x"
type textarea "</div> </div> </div> ) }"
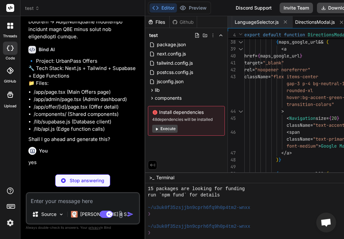
scroll to position [13165, 0]
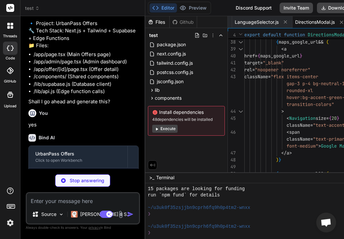
type textarea "x"
type textarea "}"
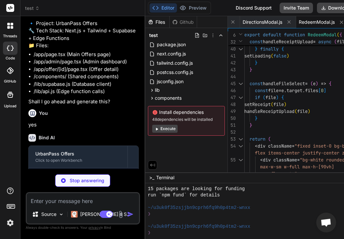
type textarea "x"
type textarea "<ChevronRight size={16} /> </button> </div> ) }"
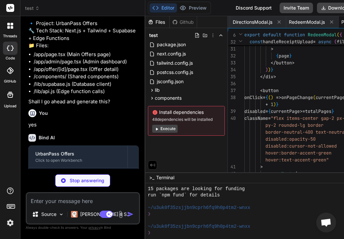
scroll to position [35, 0]
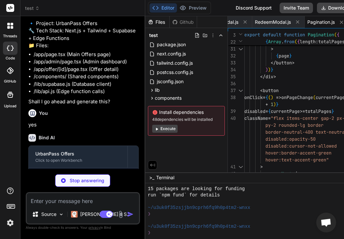
type textarea "x"
type textarea "</div> </body> </html> ) }"
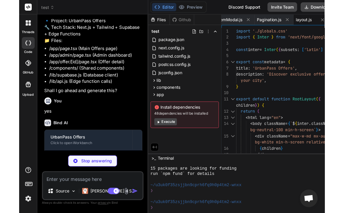
scroll to position [295, 0]
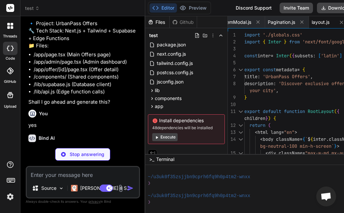
type textarea "x"
type textarea "@apply focus:outline-none focus:ring-2 focus:ring-accent-green focus:ring-offse…"
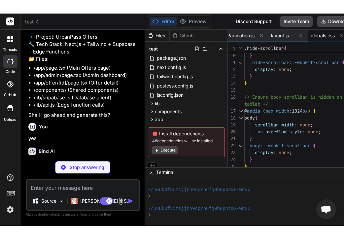
scroll to position [283, 0]
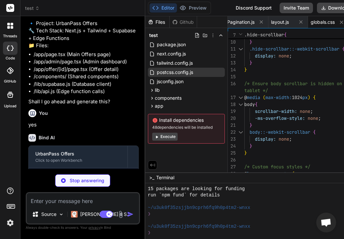
type textarea "x"
type textarea "offer={redeemModal.offer} locale={locale} /> </> ) }"
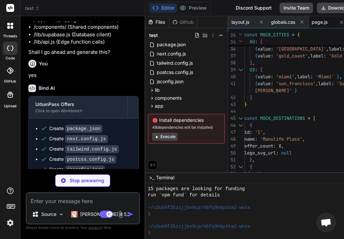
scroll to position [13221, 0]
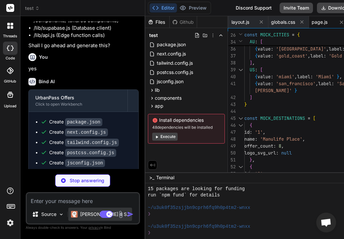
click at [78, 213] on div "Claude 4 S.." at bounding box center [100, 214] width 59 height 7
click at [81, 214] on p "Claude 4 S.." at bounding box center [104, 214] width 49 height 7
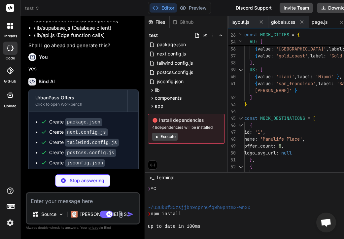
scroll to position [230, 0]
type textarea "x"
type textarea "()} {activeTab === 'analytics' && renderAnalytics()} {activeTab === 'trash' && …"
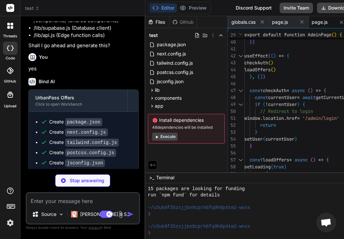
scroll to position [13231, 0]
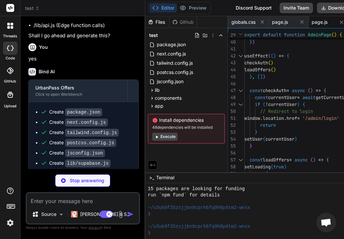
click at [159, 22] on div "Files" at bounding box center [157, 22] width 24 height 7
click at [181, 22] on div "Github" at bounding box center [183, 22] width 27 height 7
click at [158, 22] on div "Files" at bounding box center [157, 22] width 24 height 7
type textarea "x"
type textarea "onClose={() => setRedeemModal({ isOpen: false, offer: null })} offer={redeemMod…"
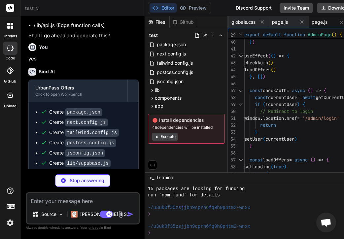
scroll to position [0, 963]
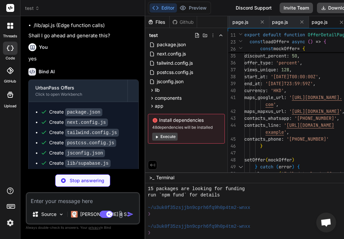
type textarea "x"
type textarea "# Environment NODE_ENV=development"
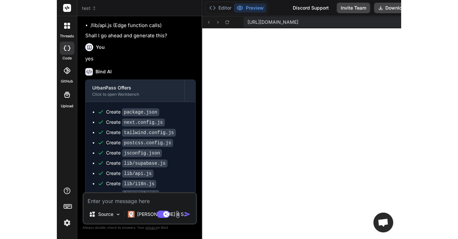
scroll to position [13267, 0]
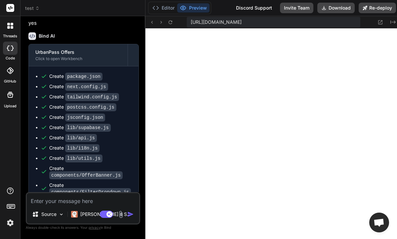
type textarea "x"
type textarea "# Supabase Configuration NEXT_PUBLIC_SUPABASE_URL=your-supabase-project-url NEX…"
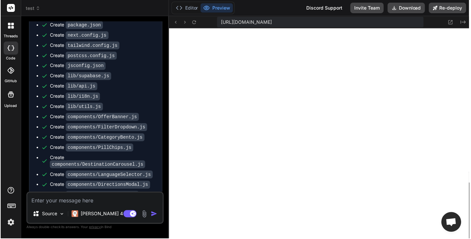
scroll to position [1250, 0]
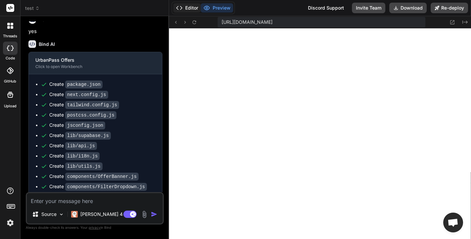
click at [190, 4] on button "Editor" at bounding box center [186, 7] width 27 height 9
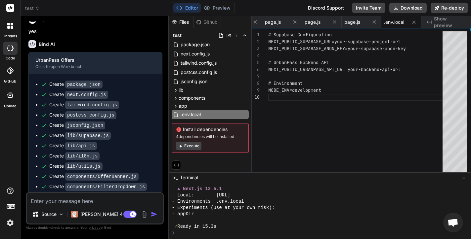
click at [195, 147] on button "Execute" at bounding box center [188, 146] width 25 height 8
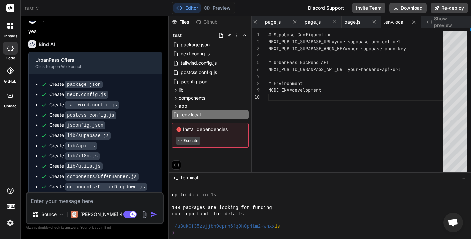
scroll to position [1325, 0]
type textarea "x"
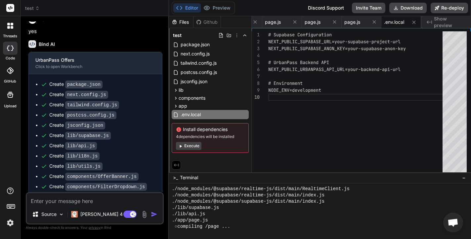
scroll to position [1903, 0]
click at [225, 3] on div "Editor Preview" at bounding box center [203, 8] width 63 height 13
click at [213, 7] on button "Preview" at bounding box center [217, 7] width 32 height 9
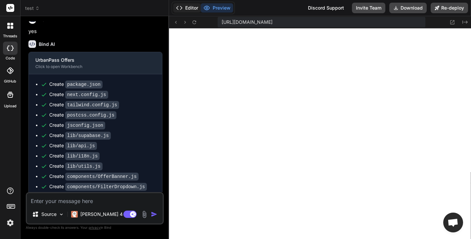
click at [190, 10] on button "Editor" at bounding box center [186, 7] width 27 height 9
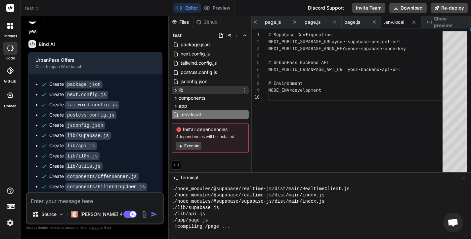
click at [205, 89] on div "lib" at bounding box center [210, 90] width 77 height 8
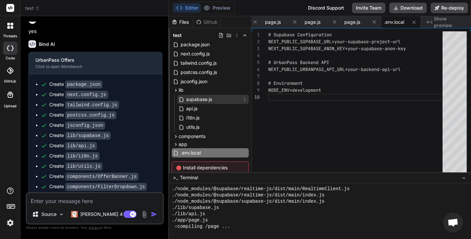
click at [205, 100] on span "supabase.js" at bounding box center [198, 100] width 27 height 8
type textarea ".select('*') .eq('user_id', userId) .single() return { data, error } }"
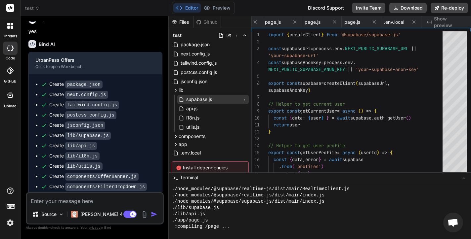
scroll to position [42, 0]
type textarea "x"
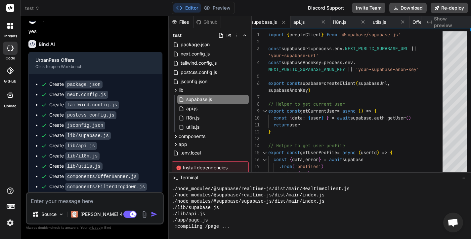
type textarea "// Helper to get current user export const getCurrentUser = async () => { const…"
click at [341, 98] on div "import { createClient } from '@supabase/supabase-js' const supabaseUrl = proces…" at bounding box center [357, 125] width 178 height 188
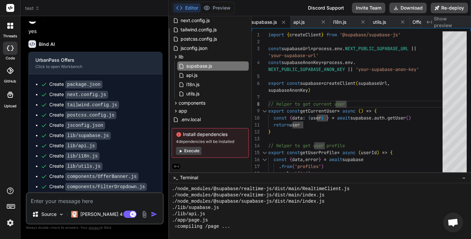
click at [194, 148] on button "Execute" at bounding box center [188, 151] width 25 height 8
type textarea "x"
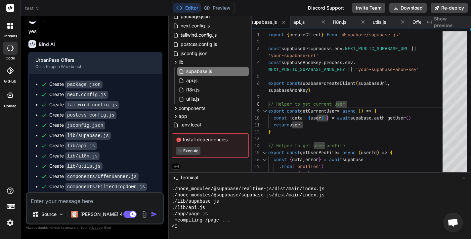
click at [394, 69] on div "import { createClient } from '@supabase/supabase-js' const supabaseUrl = proces…" at bounding box center [357, 125] width 178 height 188
drag, startPoint x: 317, startPoint y: 56, endPoint x: 274, endPoint y: 55, distance: 42.7
click at [274, 55] on div "import { createClient } from '@supabase/supabase-js' const supabaseUrl = proces…" at bounding box center [357, 125] width 178 height 188
click at [272, 55] on div "import { createClient } from '@supabase/supabase-js' const supabaseUrl = proces…" at bounding box center [357, 125] width 178 height 188
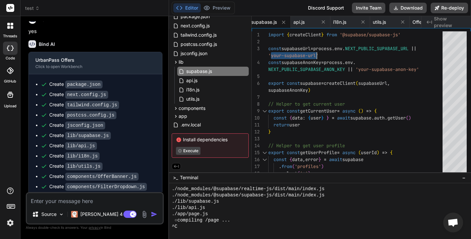
drag, startPoint x: 271, startPoint y: 55, endPoint x: 316, endPoint y: 54, distance: 44.6
click at [316, 54] on div "import { createClient } from '@supabase/supabase-js' const supabaseUrl = proces…" at bounding box center [357, 125] width 178 height 188
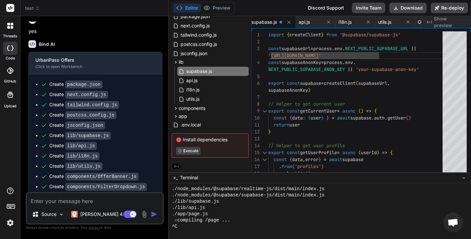
scroll to position [35, 0]
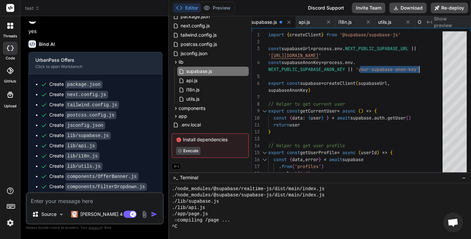
drag, startPoint x: 361, startPoint y: 69, endPoint x: 419, endPoint y: 69, distance: 58.5
click at [419, 69] on div "import { createClient } from '@supabase/supabase-js' const supabaseUrl = proces…" at bounding box center [357, 125] width 178 height 188
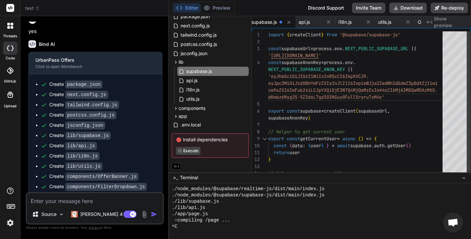
type textarea "export const supabase = createClient(supabaseUrl, supabaseAnonKey) // Helper to…"
click at [409, 106] on div "import { createClient } from '@supabase/supabase-js' const supabaseUrl = proces…" at bounding box center [357, 138] width 178 height 215
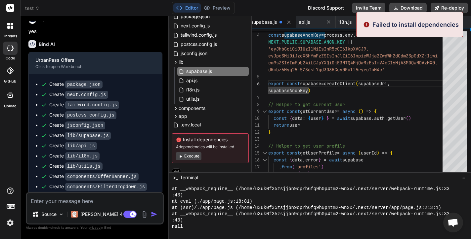
scroll to position [2041, 0]
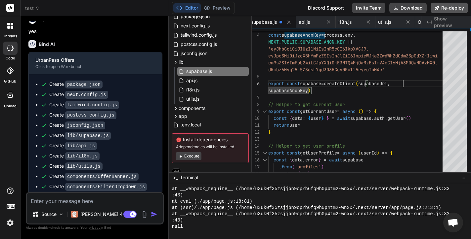
click at [449, 8] on button "Re-deploy" at bounding box center [448, 8] width 37 height 11
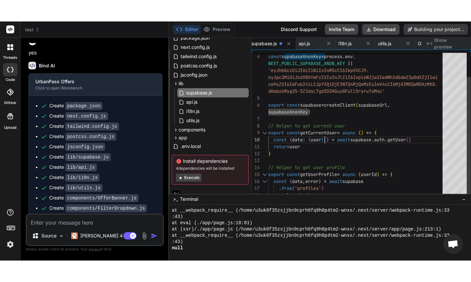
scroll to position [42, 0]
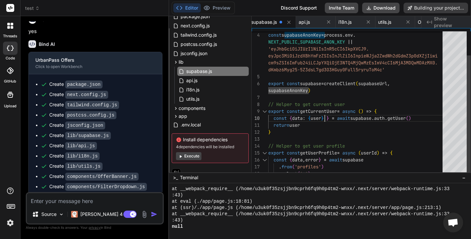
click at [324, 118] on div "const supabaseAnonKey = process . env . export const supabase = createClient ( …" at bounding box center [357, 111] width 178 height 215
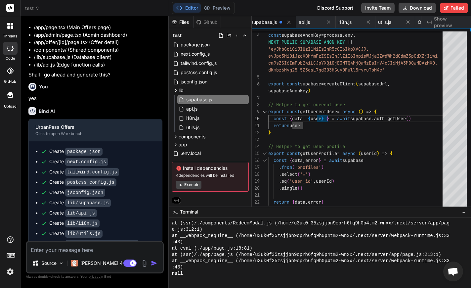
scroll to position [10641, 0]
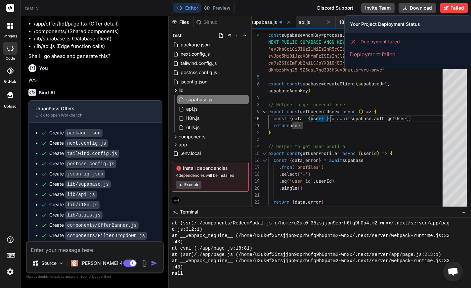
click at [390, 41] on span "Deployment failed" at bounding box center [379, 41] width 39 height 7
click at [395, 50] on p "Deployment failed" at bounding box center [408, 54] width 116 height 8
click at [447, 12] on button "Failed" at bounding box center [454, 8] width 28 height 11
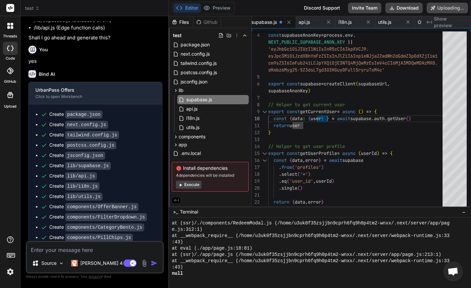
scroll to position [10623, 0]
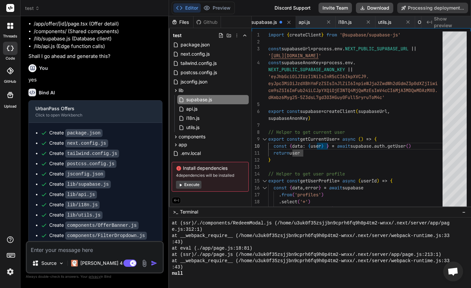
click at [192, 185] on button "Execute" at bounding box center [188, 184] width 25 height 8
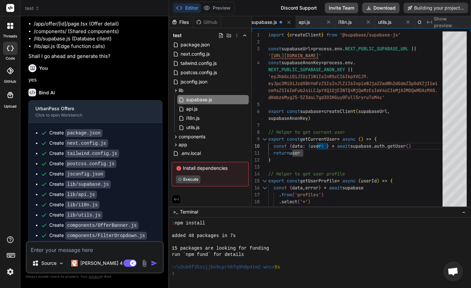
scroll to position [0, 0]
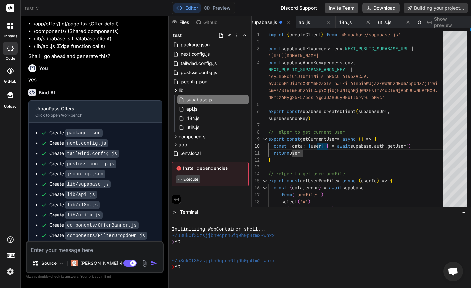
type textarea "x"
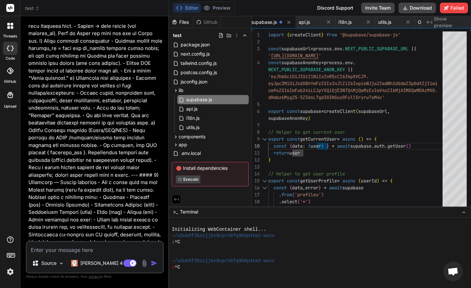
scroll to position [4024, 0]
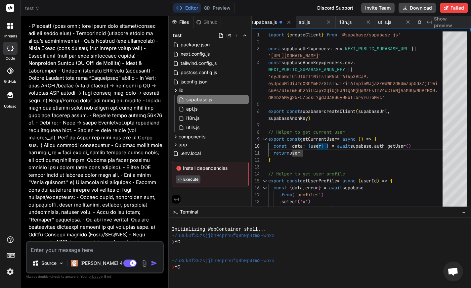
click at [84, 249] on textarea at bounding box center [95, 248] width 136 height 12
type textarea "c"
type textarea "x"
type textarea "ca"
type textarea "x"
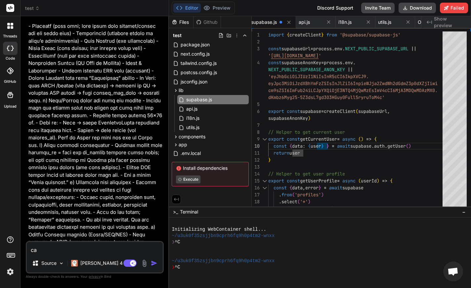
type textarea "can"
type textarea "x"
type textarea "can"
type textarea "x"
type textarea "can y"
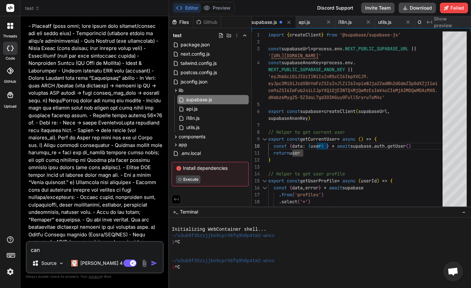
type textarea "x"
type textarea "can yo"
type textarea "x"
type textarea "can you"
type textarea "x"
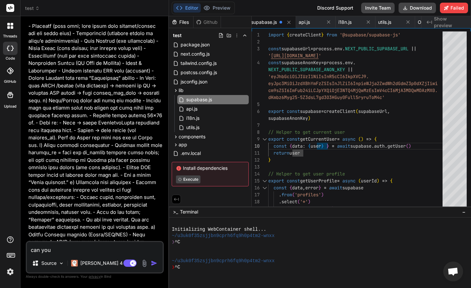
type textarea "can you"
type textarea "x"
type textarea "can you s"
type textarea "x"
type textarea "can you su"
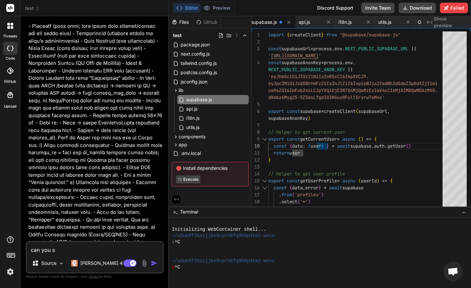
type textarea "x"
type textarea "can you sub"
type textarea "x"
type textarea "can you subs"
type textarea "x"
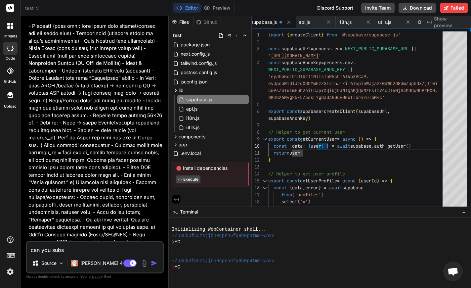
type textarea "can you subst"
type textarea "x"
type textarea "can you substi"
type textarea "x"
type textarea "can you substit"
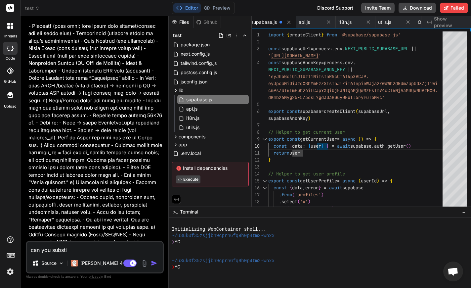
type textarea "x"
type textarea "can you substitu"
type textarea "x"
type textarea "can you substitut"
type textarea "x"
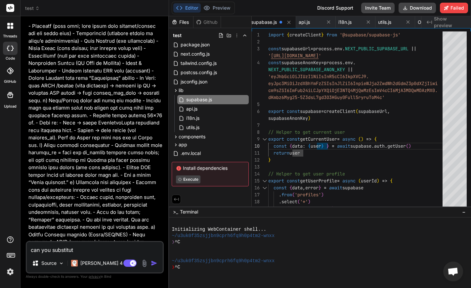
type textarea "can you substitute"
type textarea "x"
type textarea "can you substitute"
type textarea "x"
type textarea "can you substitute S"
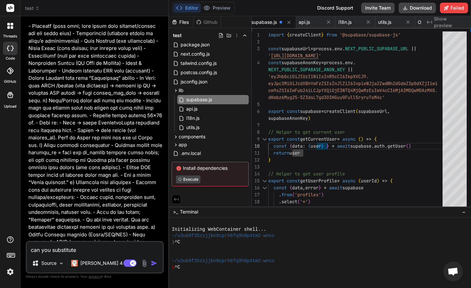
type textarea "x"
type textarea "can you substitute Su"
type textarea "x"
type textarea "can you substitute Sup"
type textarea "x"
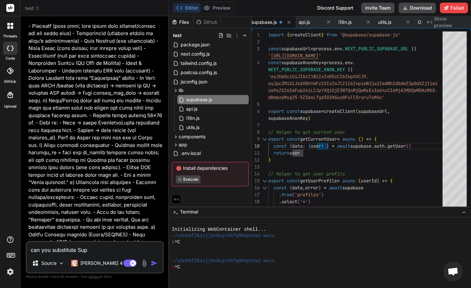
type textarea "can you substitute Supa"
type textarea "x"
type textarea "can you substitute Supab"
type textarea "x"
type textarea "can you substitute Supaba"
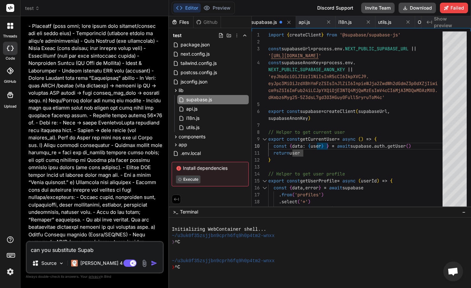
type textarea "x"
type textarea "w"
type textarea "x"
type textarea "wh"
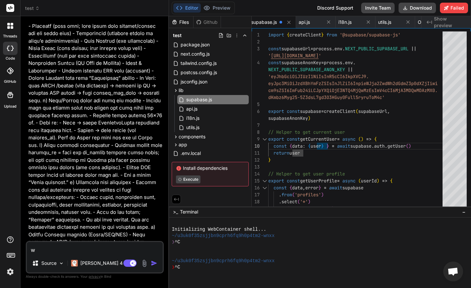
type textarea "x"
type textarea "why"
type textarea "x"
type textarea "why"
type textarea "x"
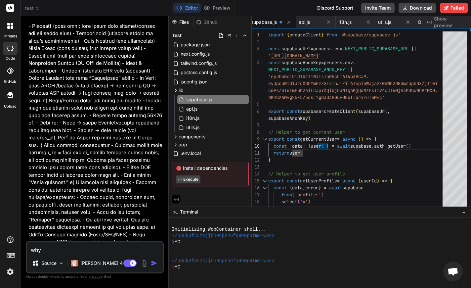
type textarea "why t"
type textarea "x"
type textarea "why th"
type textarea "x"
type textarea "why the"
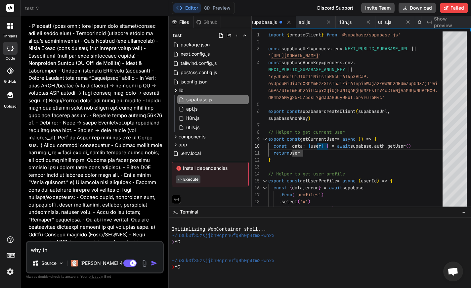
type textarea "x"
type textarea "why the"
type textarea "x"
type textarea "why the b"
type textarea "x"
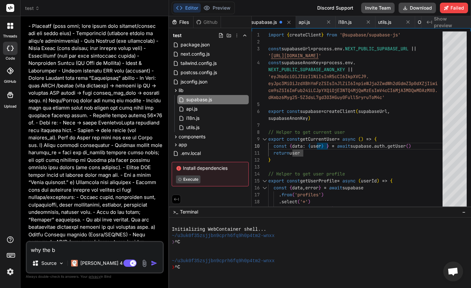
type textarea "why the bu"
type textarea "x"
type textarea "why the bui"
type textarea "x"
type textarea "why the buil"
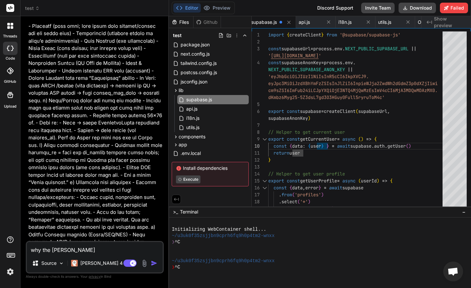
type textarea "x"
type textarea "why the build"
type textarea "x"
type textarea "why the build"
type textarea "x"
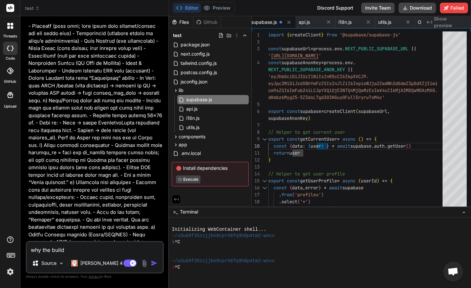
type textarea "why the build c"
type textarea "x"
type textarea "why the build ca"
type textarea "x"
type textarea "why the build c"
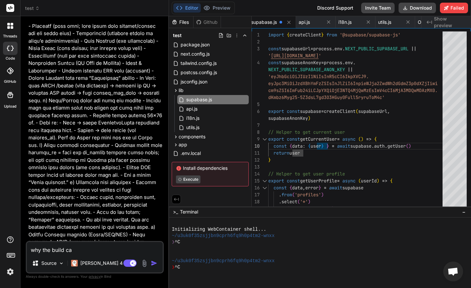
type textarea "x"
type textarea "why the build co"
type textarea "x"
type textarea "why the build cou"
type textarea "x"
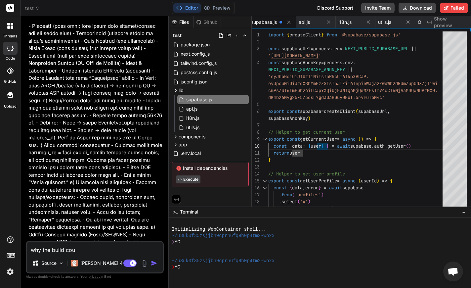
type textarea "why the build coul"
type textarea "x"
type textarea "why the build could"
type textarea "x"
type textarea "why the build could"
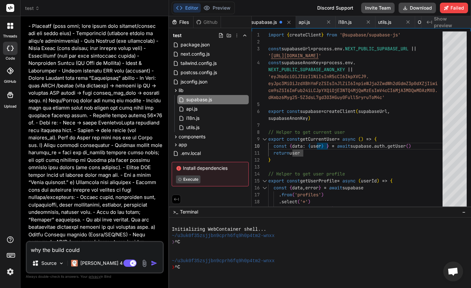
type textarea "x"
type textarea "why the build could n"
type textarea "x"
type textarea "why the build could no"
type textarea "x"
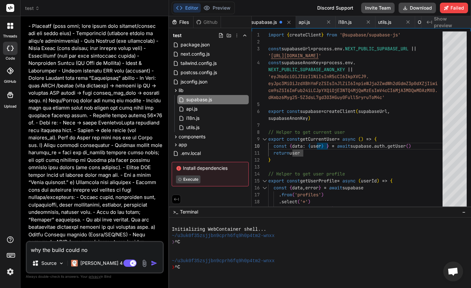
type textarea "why the build could not"
type textarea "x"
type textarea "why the build could not"
type textarea "x"
type textarea "why the build could not l"
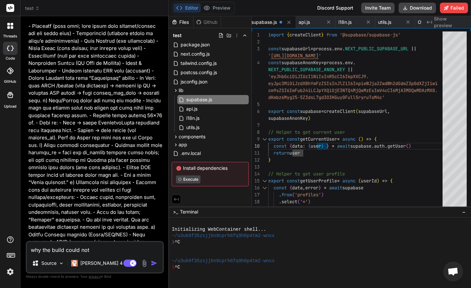
type textarea "x"
type textarea "why the build could not la"
type textarea "x"
type textarea "why the build could not l"
type textarea "x"
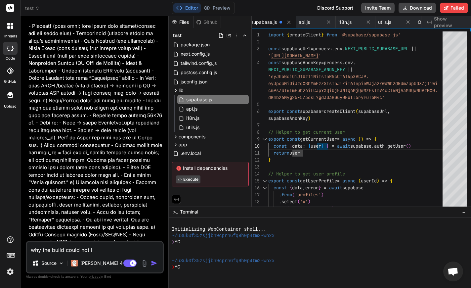
type textarea "why the build could not la"
type textarea "x"
type textarea "why the build could not lau"
type textarea "x"
type textarea "why the build could not laun"
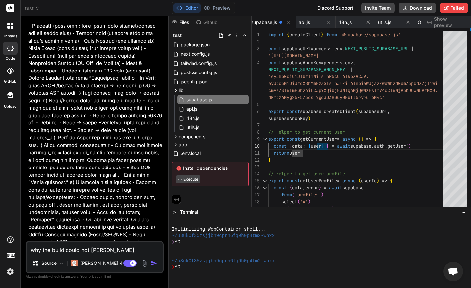
type textarea "x"
type textarea "why the build could not launc"
type textarea "x"
type textarea "why the build could not launch"
type textarea "x"
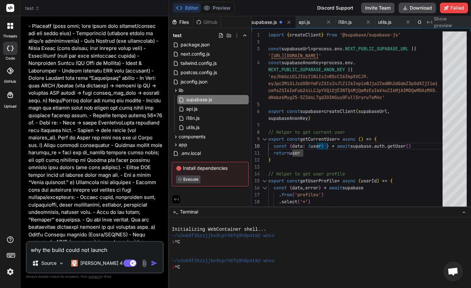
type textarea "why the build could not launch?"
type textarea "x"
type textarea "why the build could not launch?"
type textarea "x"
type textarea "why the build could not launch? i"
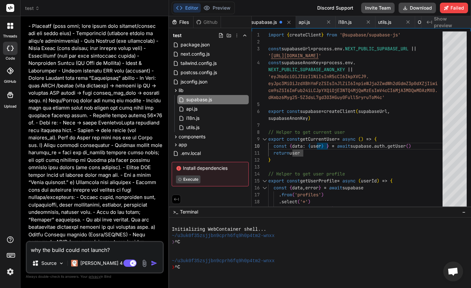
type textarea "x"
type textarea "why the build could not launch? if"
type textarea "x"
type textarea "why the build could not launch? if"
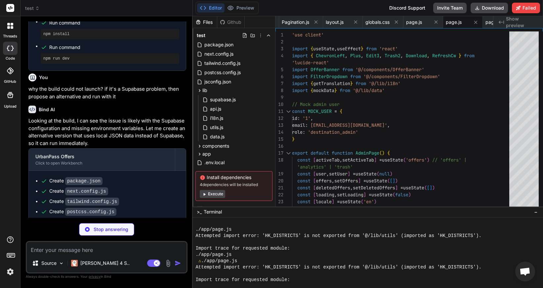
scroll to position [9372, 0]
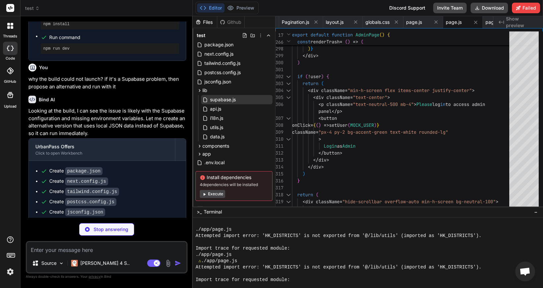
click at [222, 100] on span "supabase.js" at bounding box center [222, 100] width 27 height 8
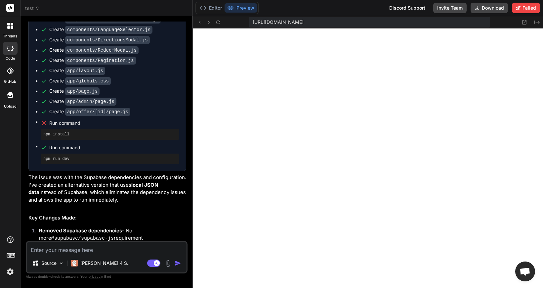
scroll to position [9667, 0]
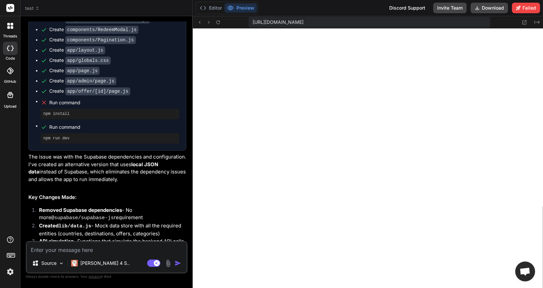
click at [89, 250] on textarea at bounding box center [107, 248] width 160 height 12
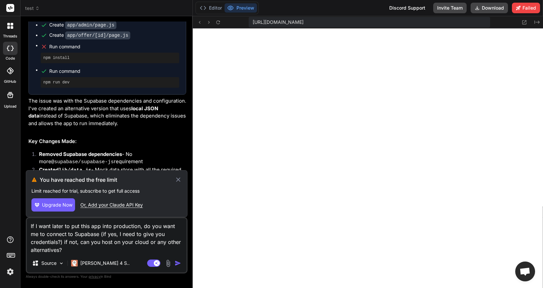
scroll to position [9737, 0]
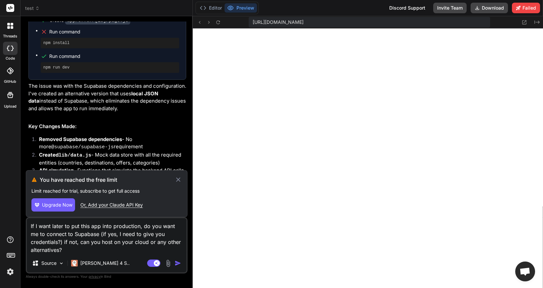
click at [74, 250] on textarea "If I want later to put this app into production, do you want me to connect to S…" at bounding box center [107, 236] width 160 height 36
click at [212, 9] on button "Editor" at bounding box center [210, 7] width 27 height 9
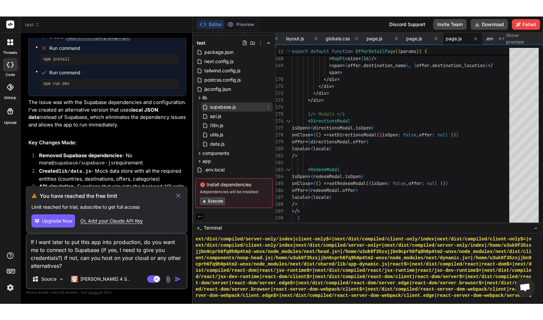
scroll to position [0, 0]
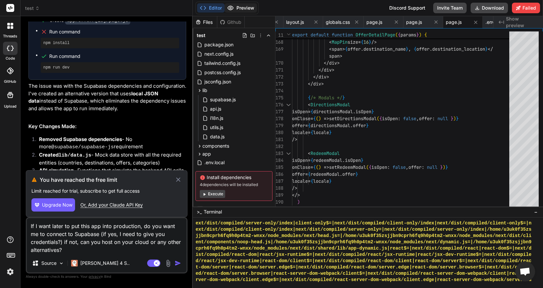
click at [241, 7] on button "Preview" at bounding box center [240, 7] width 32 height 9
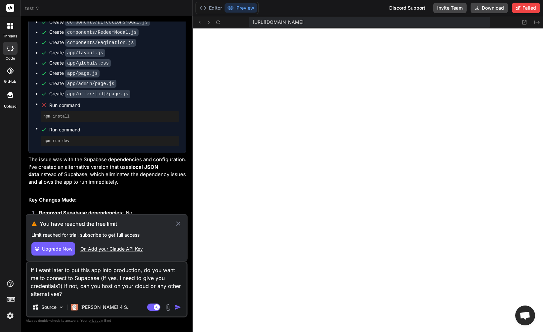
scroll to position [9654, 0]
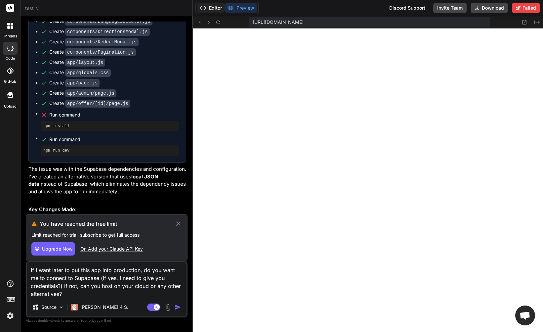
click at [216, 8] on button "Editor" at bounding box center [210, 7] width 27 height 9
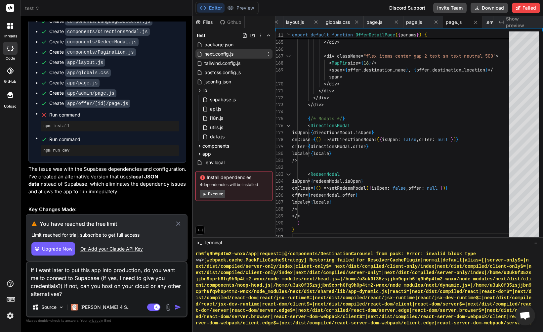
click at [232, 53] on span "next.config.js" at bounding box center [219, 54] width 30 height 8
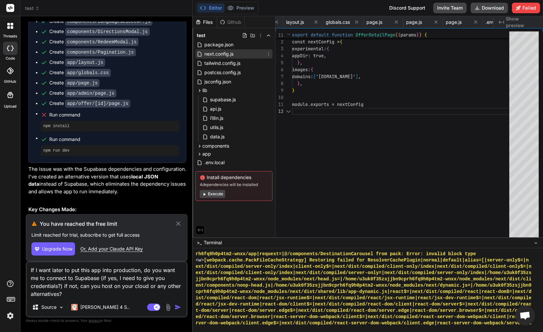
scroll to position [7, 0]
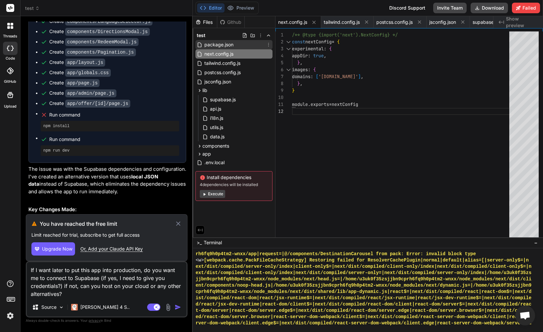
click at [229, 43] on span "package.json" at bounding box center [219, 45] width 30 height 8
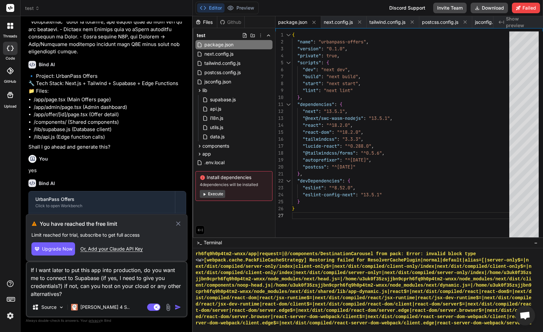
scroll to position [8914, 0]
